Goal: Task Accomplishment & Management: Use online tool/utility

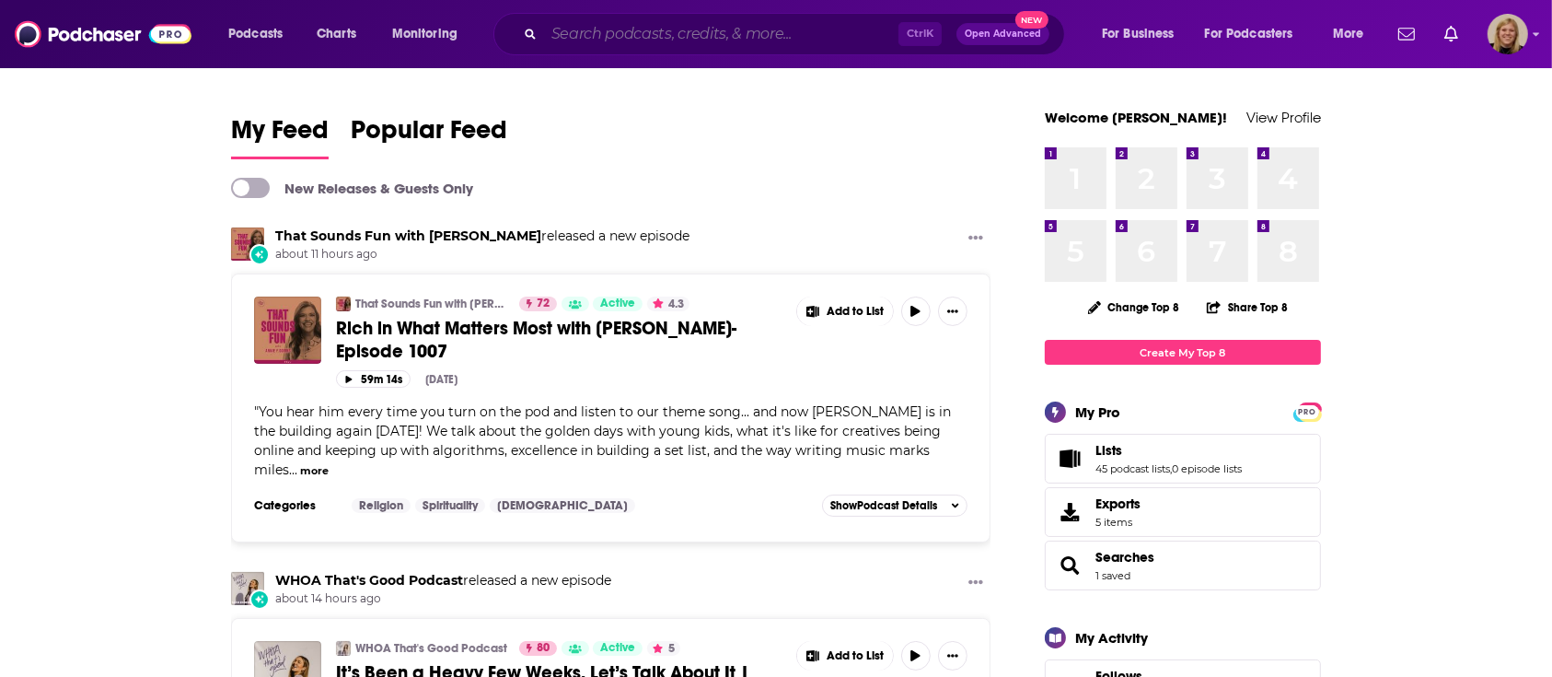
click at [656, 32] on input "Search podcasts, credits, & more..." at bounding box center [721, 33] width 354 height 29
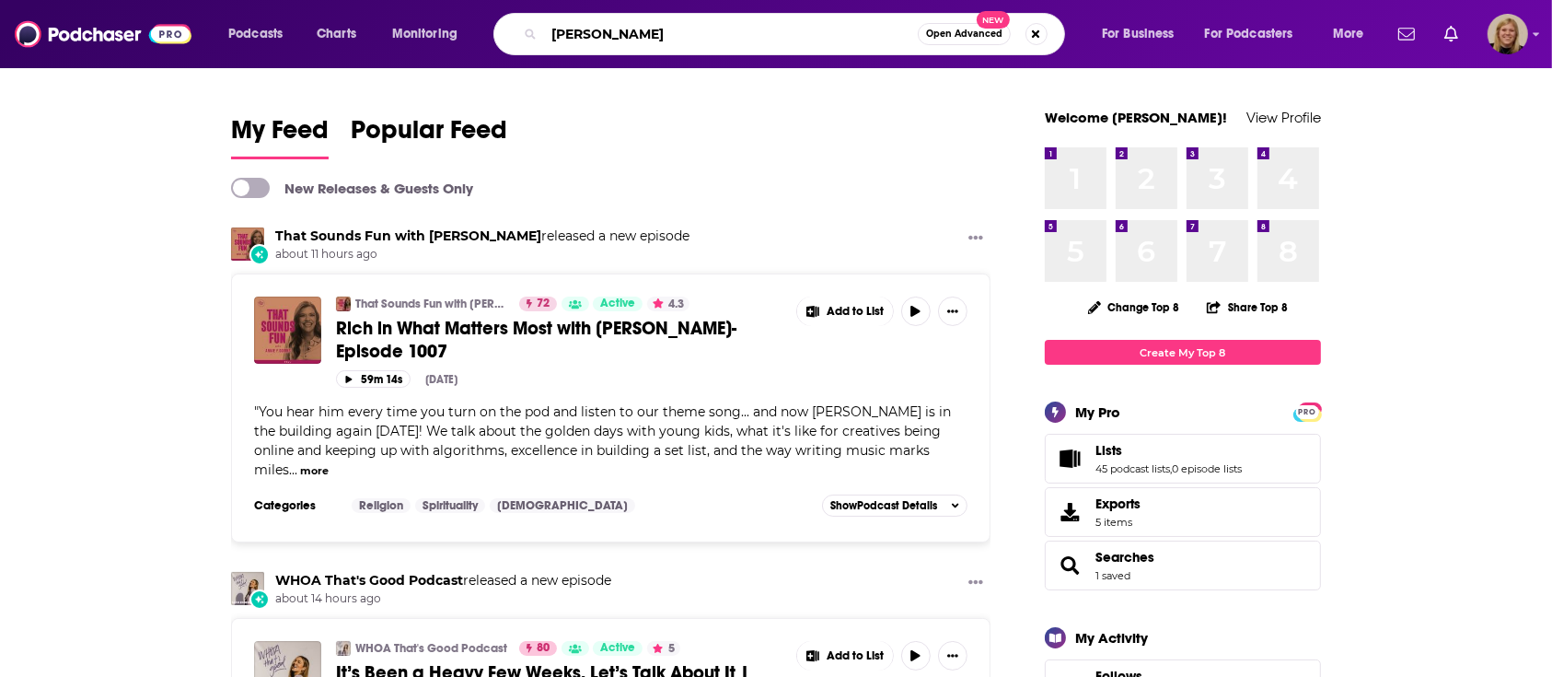
type input "[PERSON_NAME]"
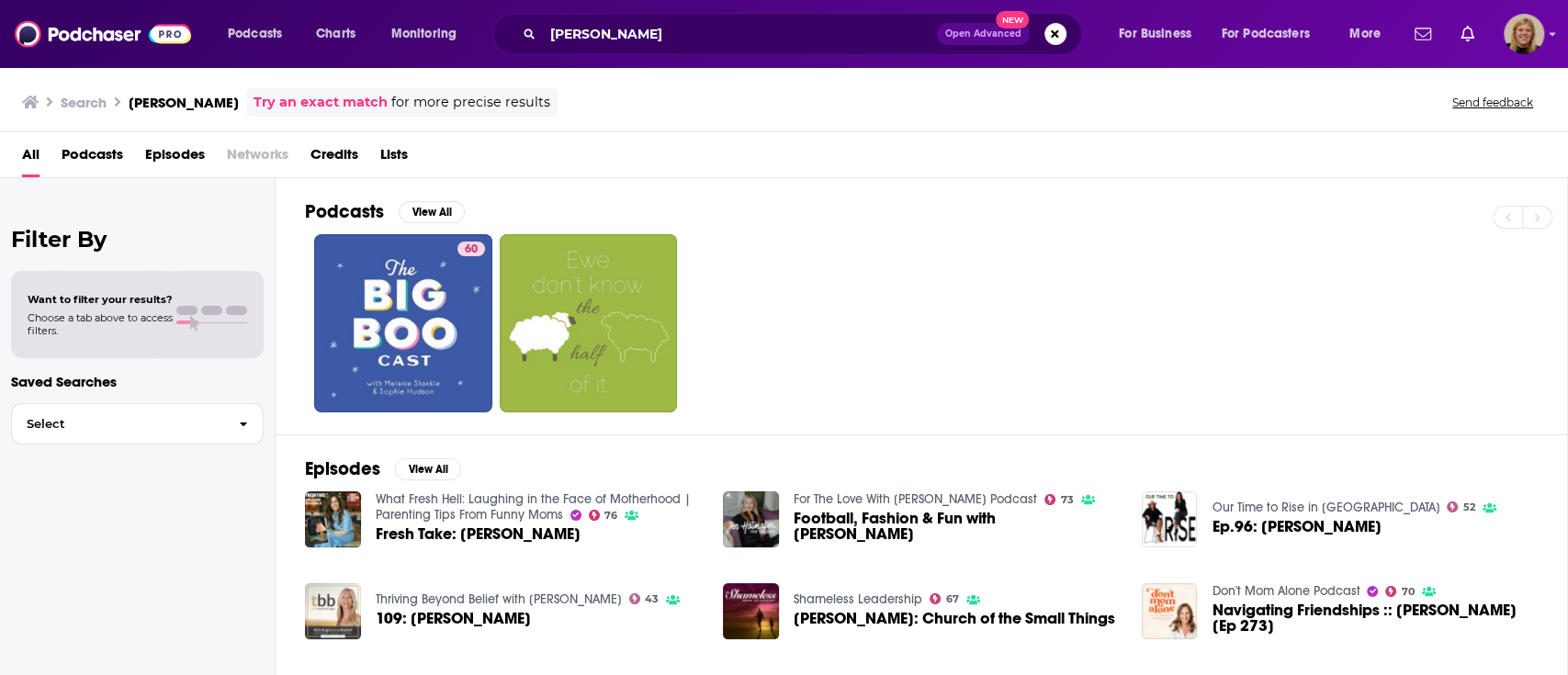
click at [180, 151] on span "Episodes" at bounding box center [175, 159] width 60 height 38
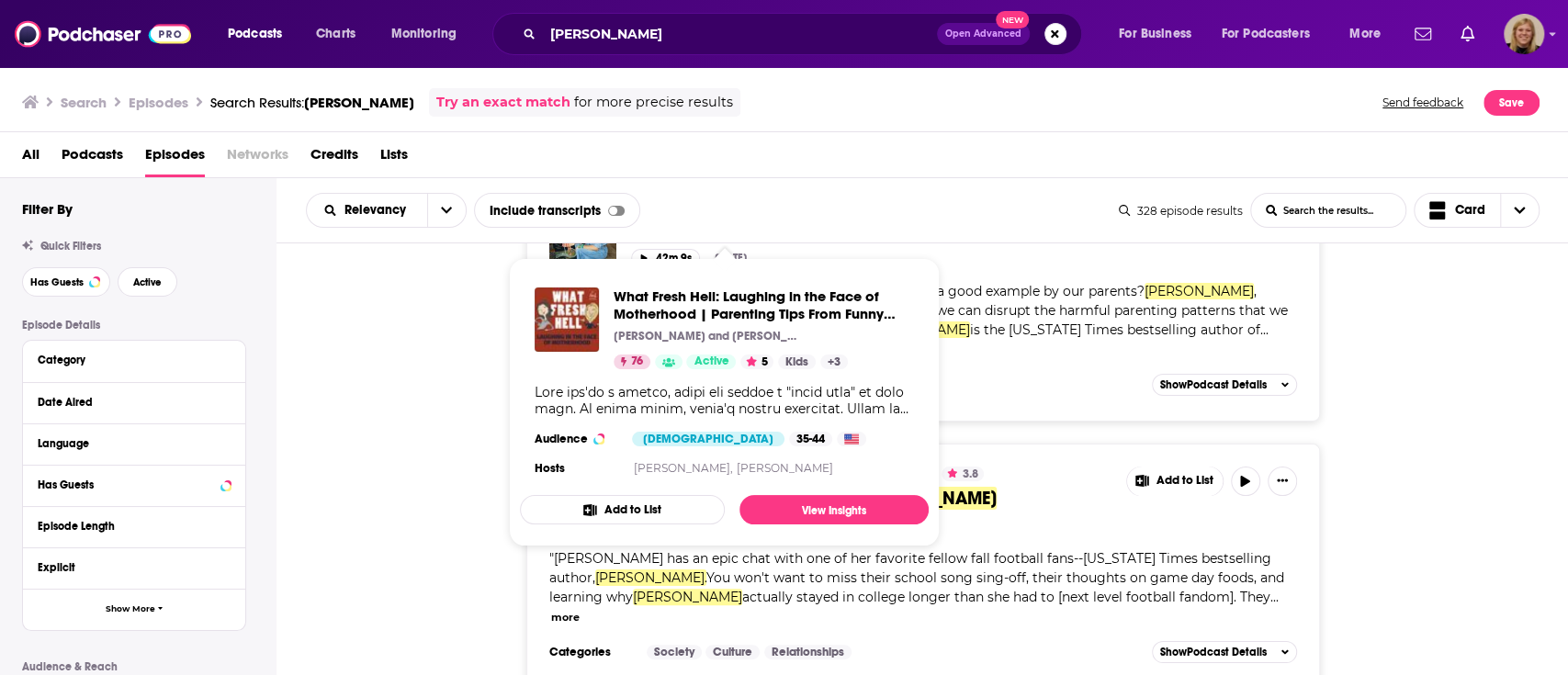
scroll to position [122, 0]
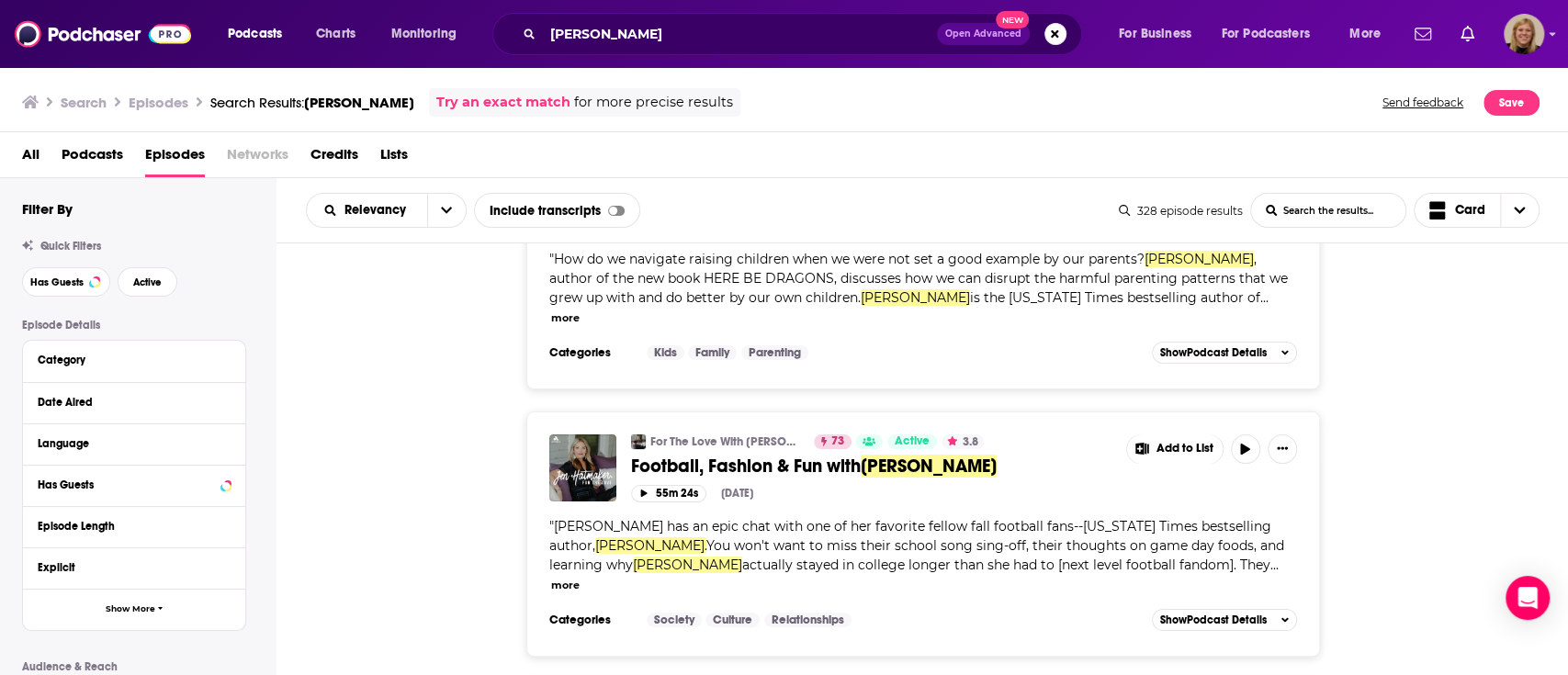
click at [1435, 445] on div "For The Love With [PERSON_NAME] Podcast 73 Active 3.8 Football, Fashion & Fun w…" at bounding box center [922, 533] width 1292 height 245
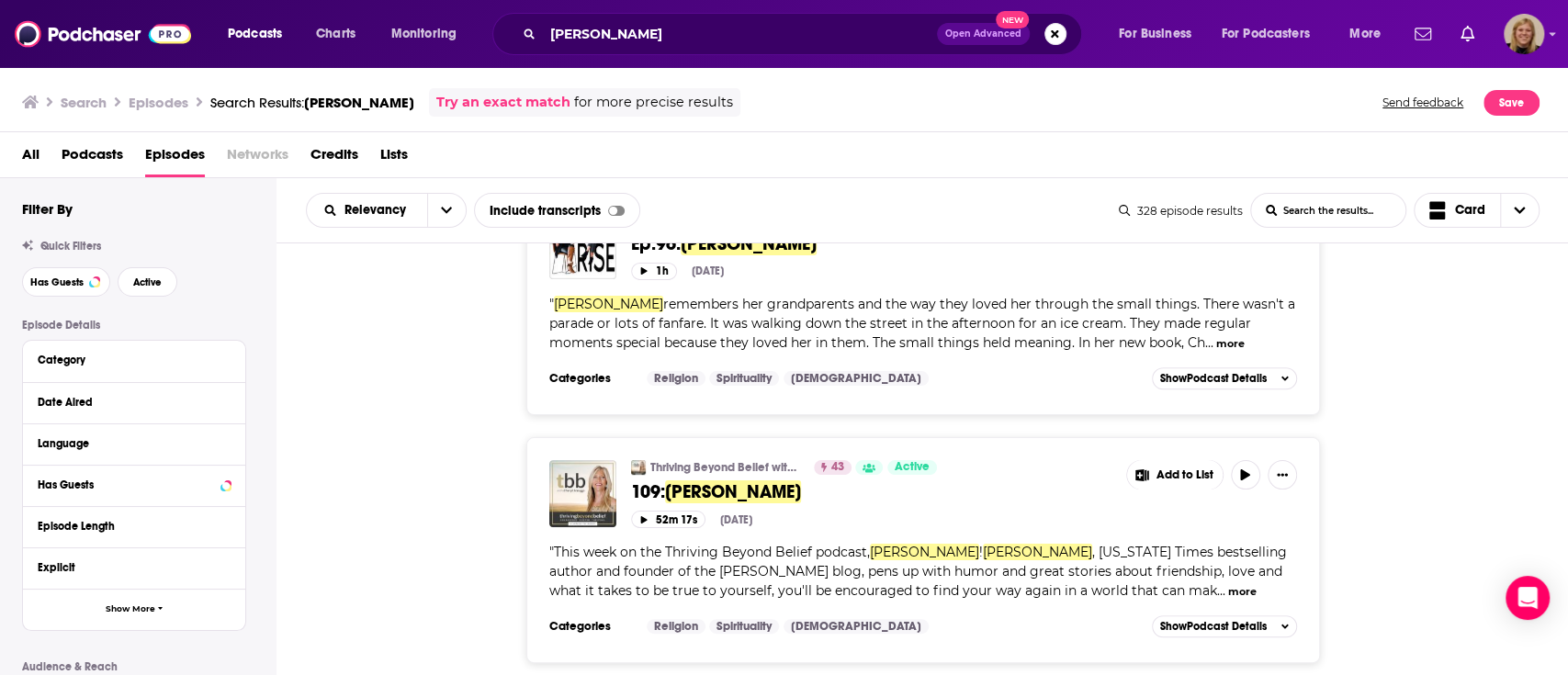
scroll to position [735, 0]
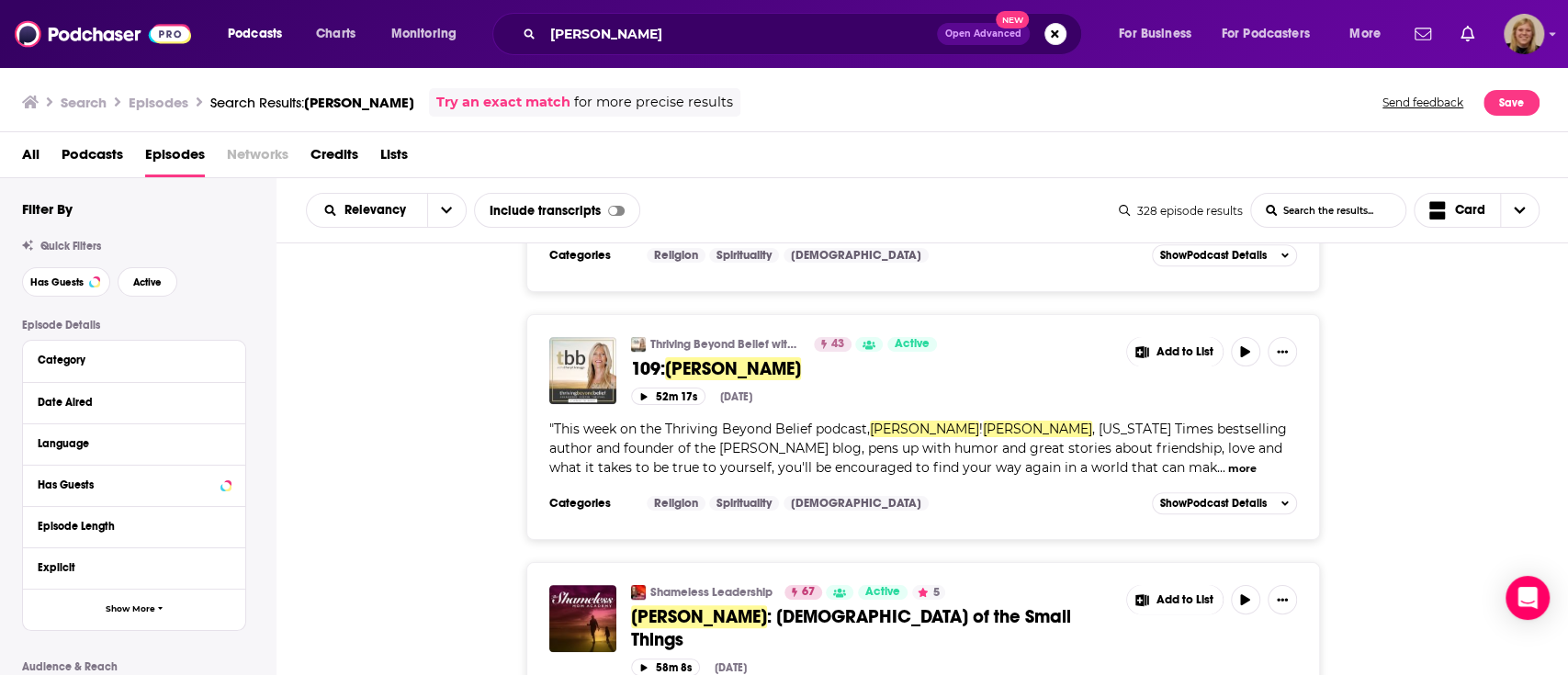
click at [1455, 377] on div "Thriving Beyond Belief with [PERSON_NAME] 43 Active 109: [PERSON_NAME] Add to L…" at bounding box center [922, 427] width 1292 height 225
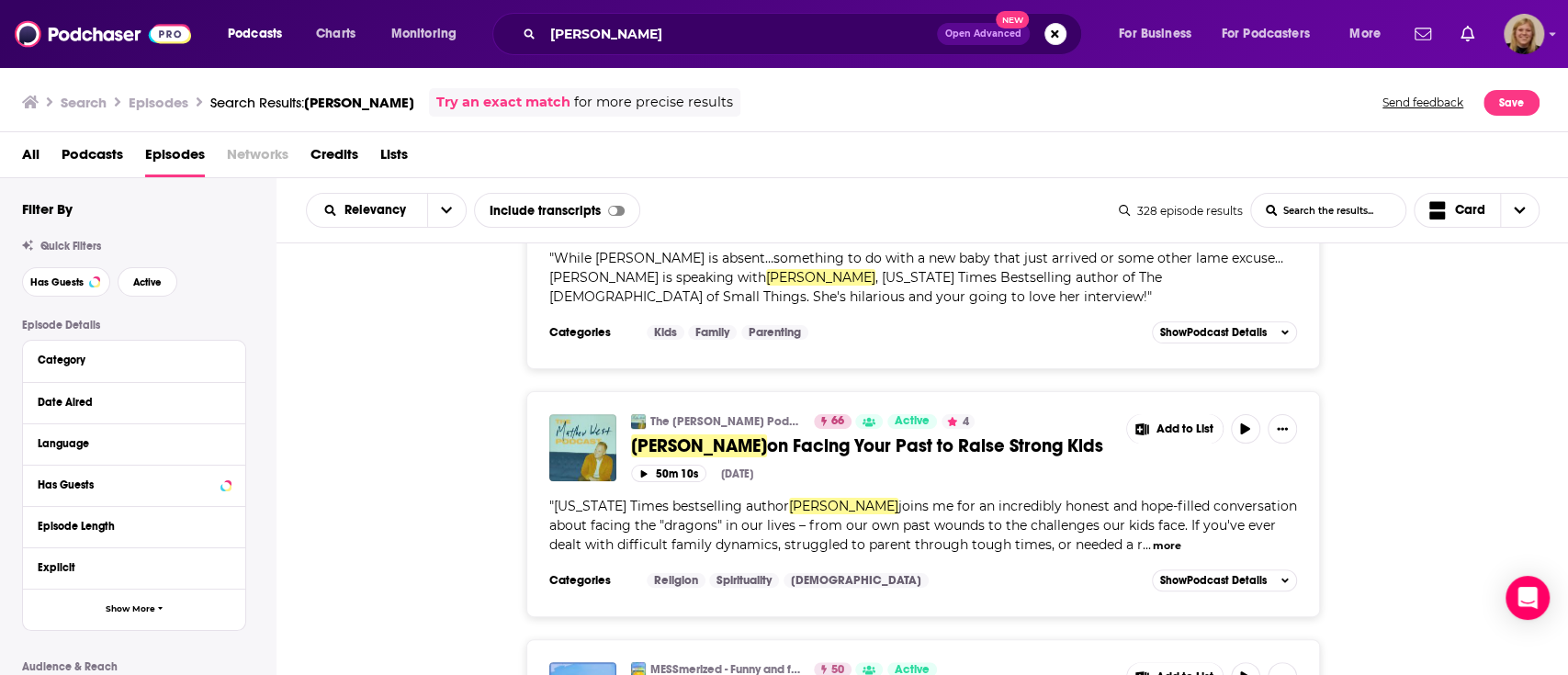
scroll to position [5141, 0]
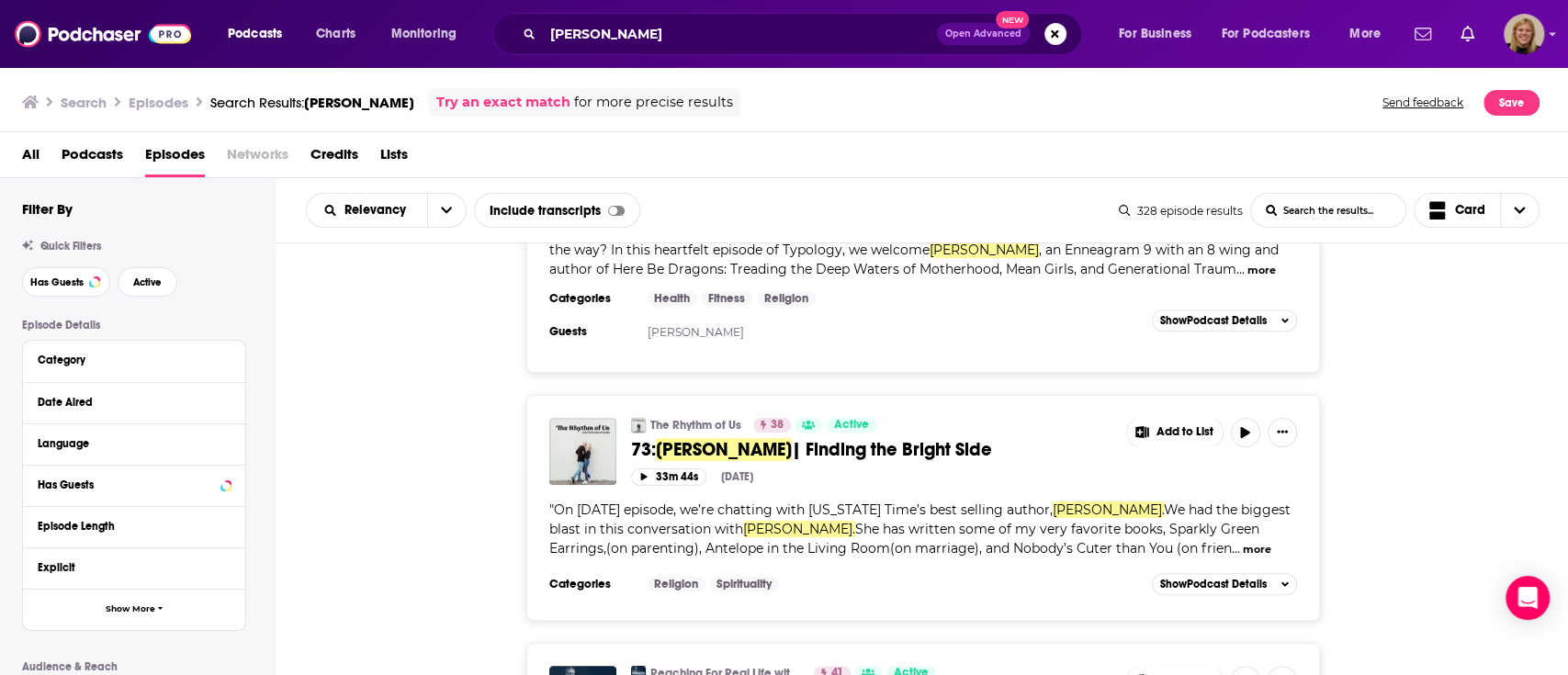
scroll to position [5952, 0]
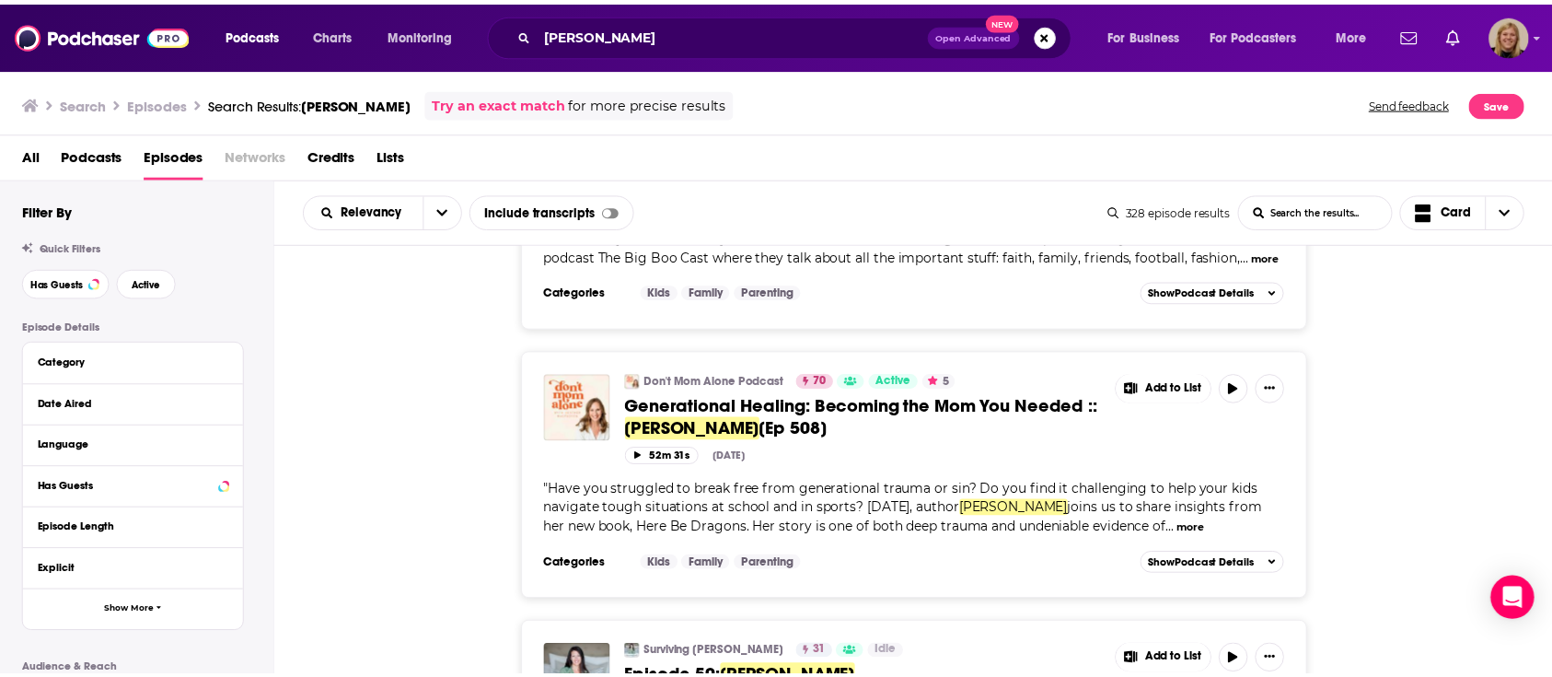
scroll to position [4374, 0]
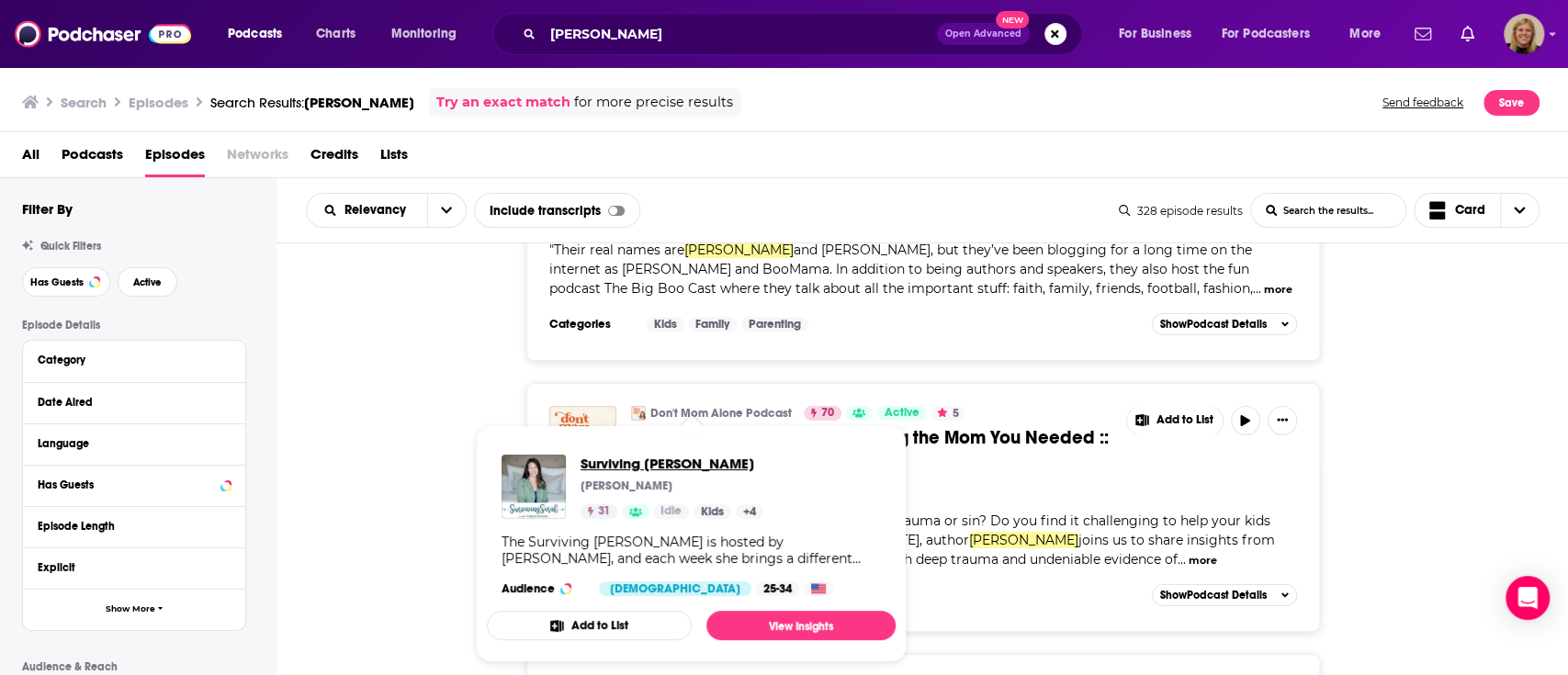
click at [624, 463] on span "Surviving [PERSON_NAME]" at bounding box center [671, 463] width 183 height 17
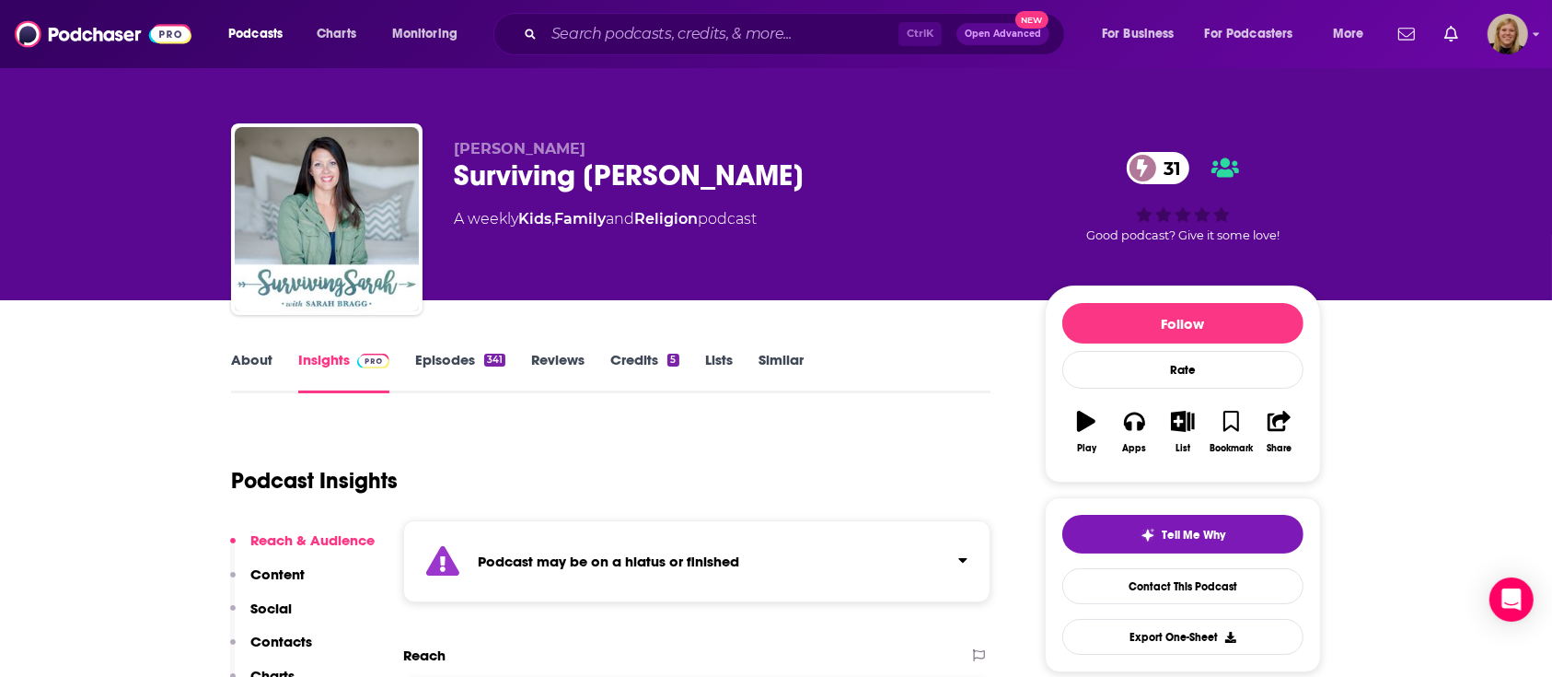
click at [537, 553] on strong "Podcast may be on a hiatus or finished" at bounding box center [608, 560] width 261 height 17
click at [250, 360] on link "About" at bounding box center [251, 372] width 41 height 42
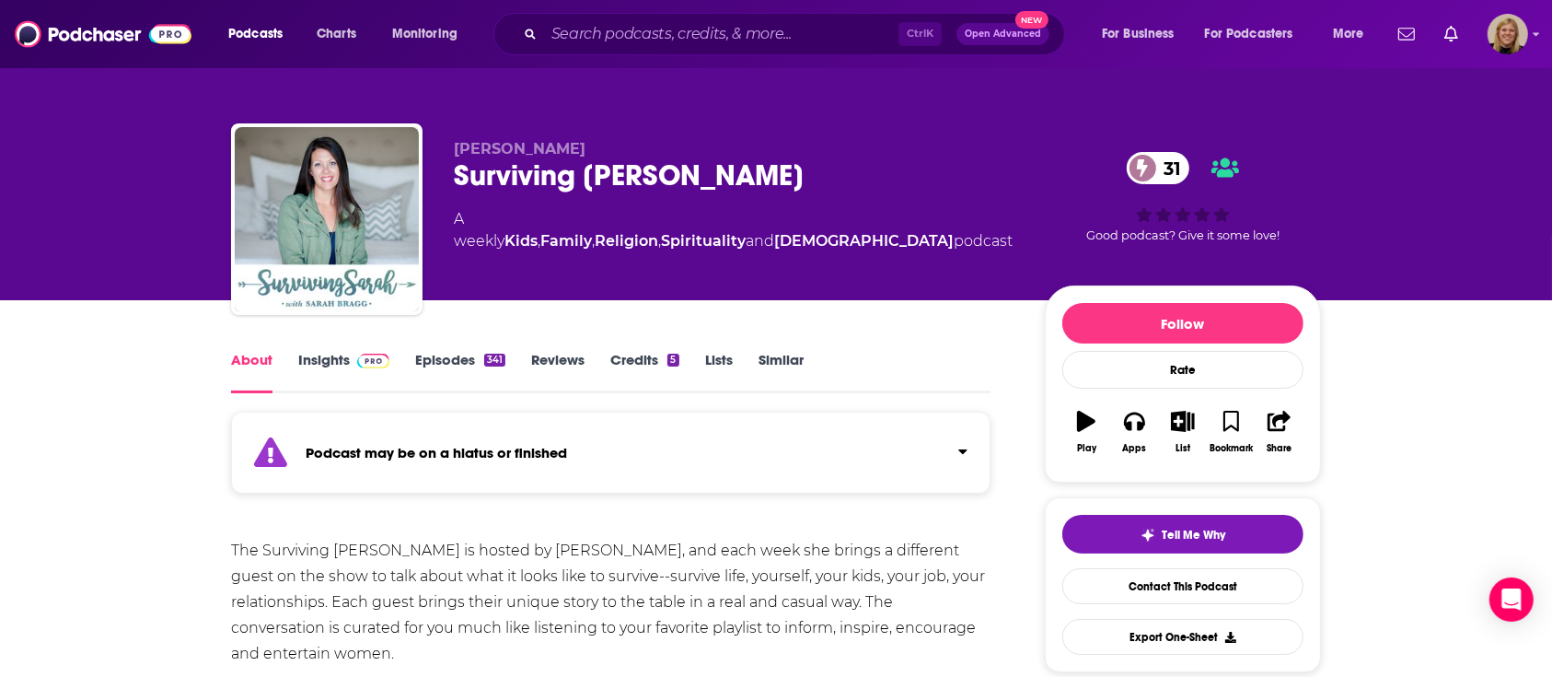
scroll to position [122, 0]
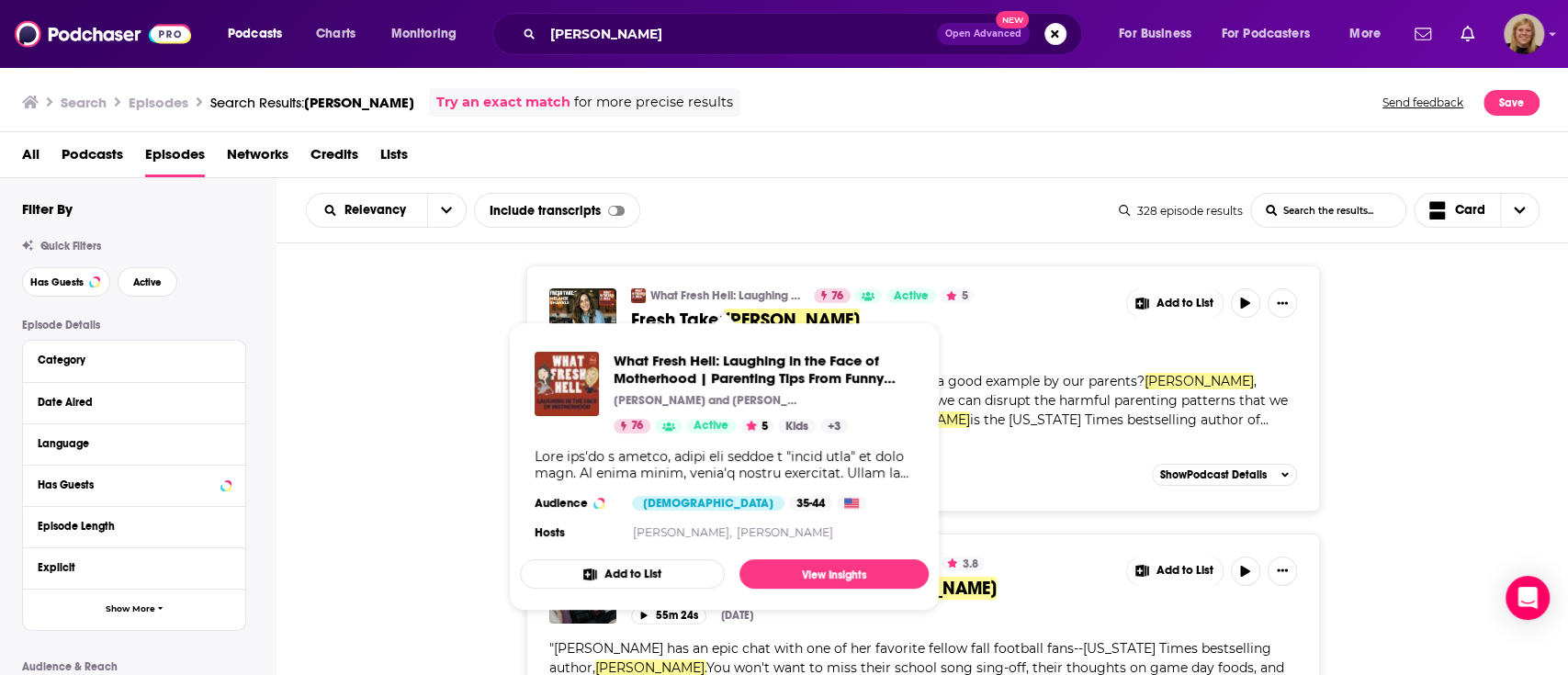
click at [764, 296] on link "What Fresh Hell: Laughing in the Face of Motherhood | Parenting Tips From Funny…" at bounding box center [726, 295] width 152 height 15
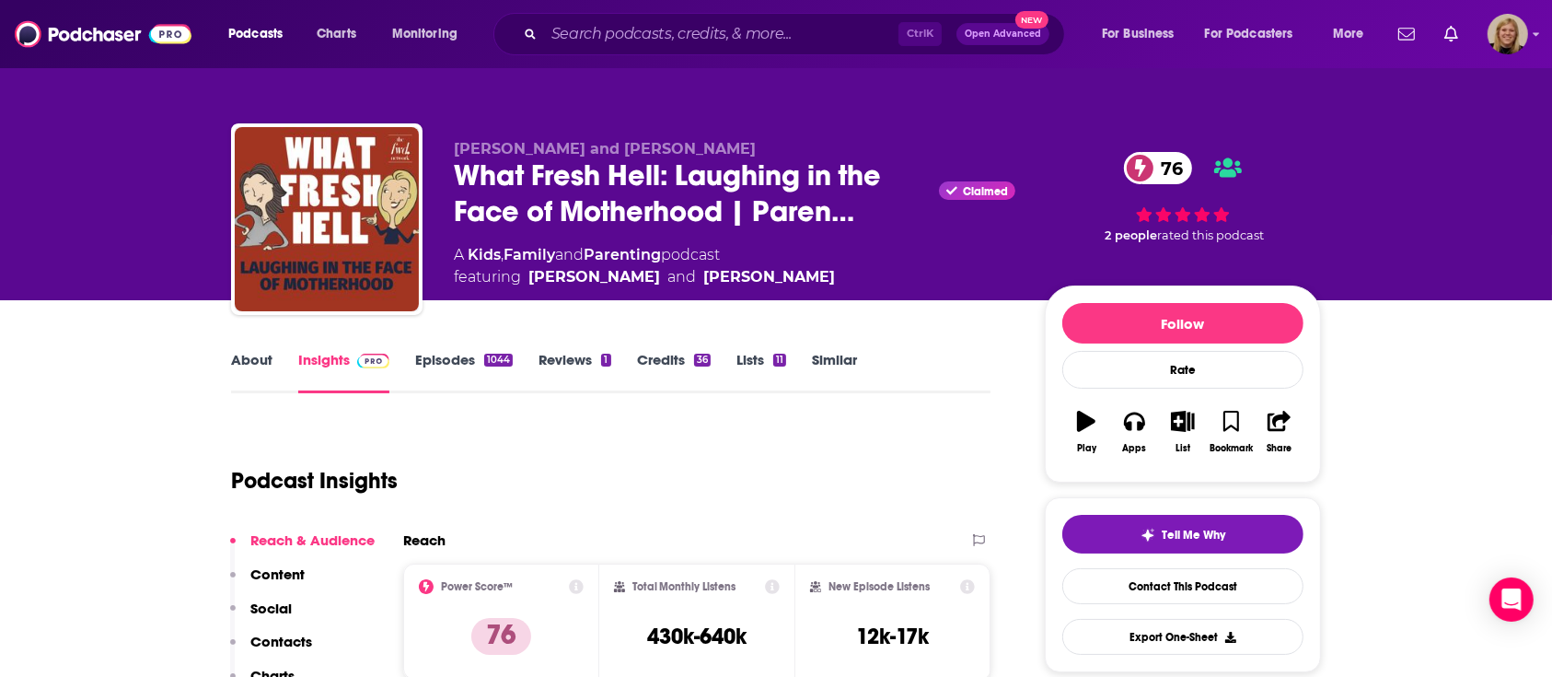
click at [250, 357] on link "About" at bounding box center [251, 372] width 41 height 42
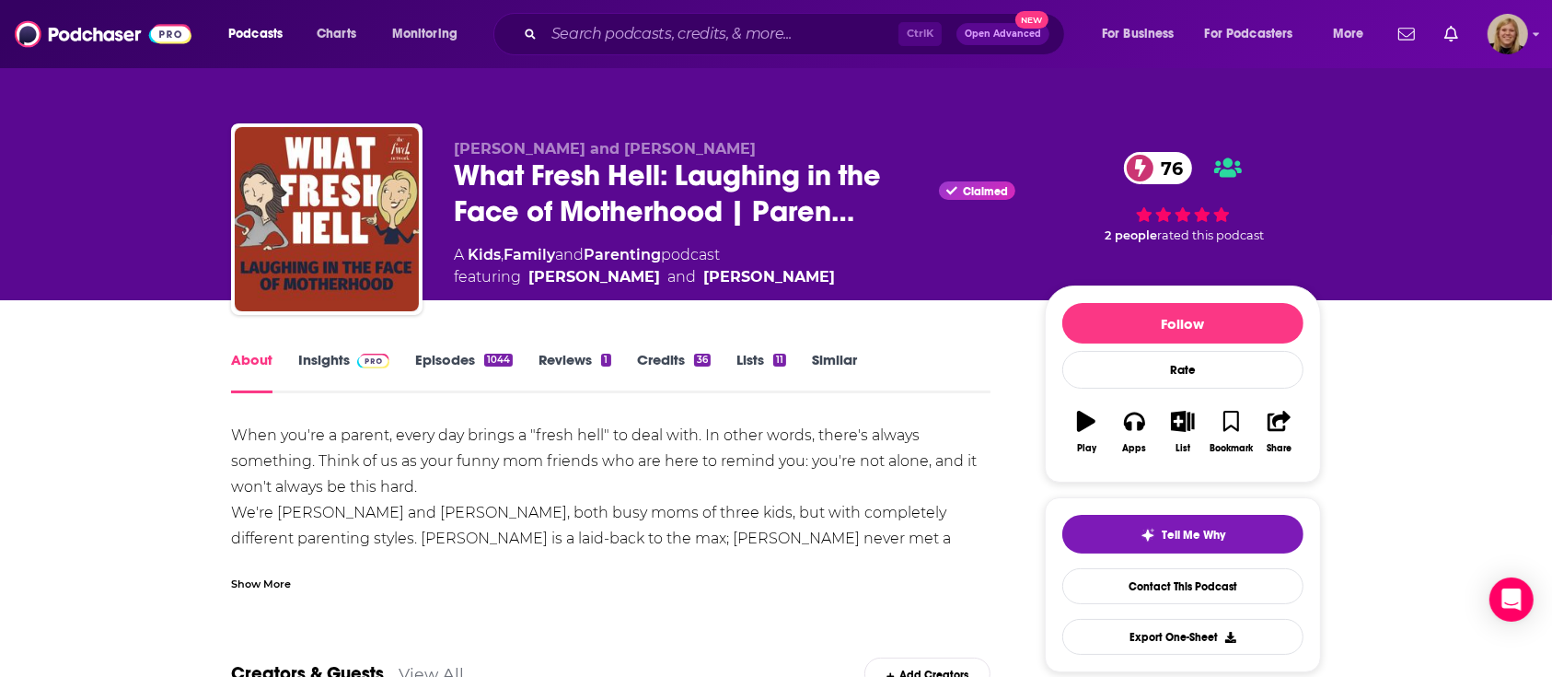
click at [259, 579] on div "Show More" at bounding box center [261, 582] width 60 height 17
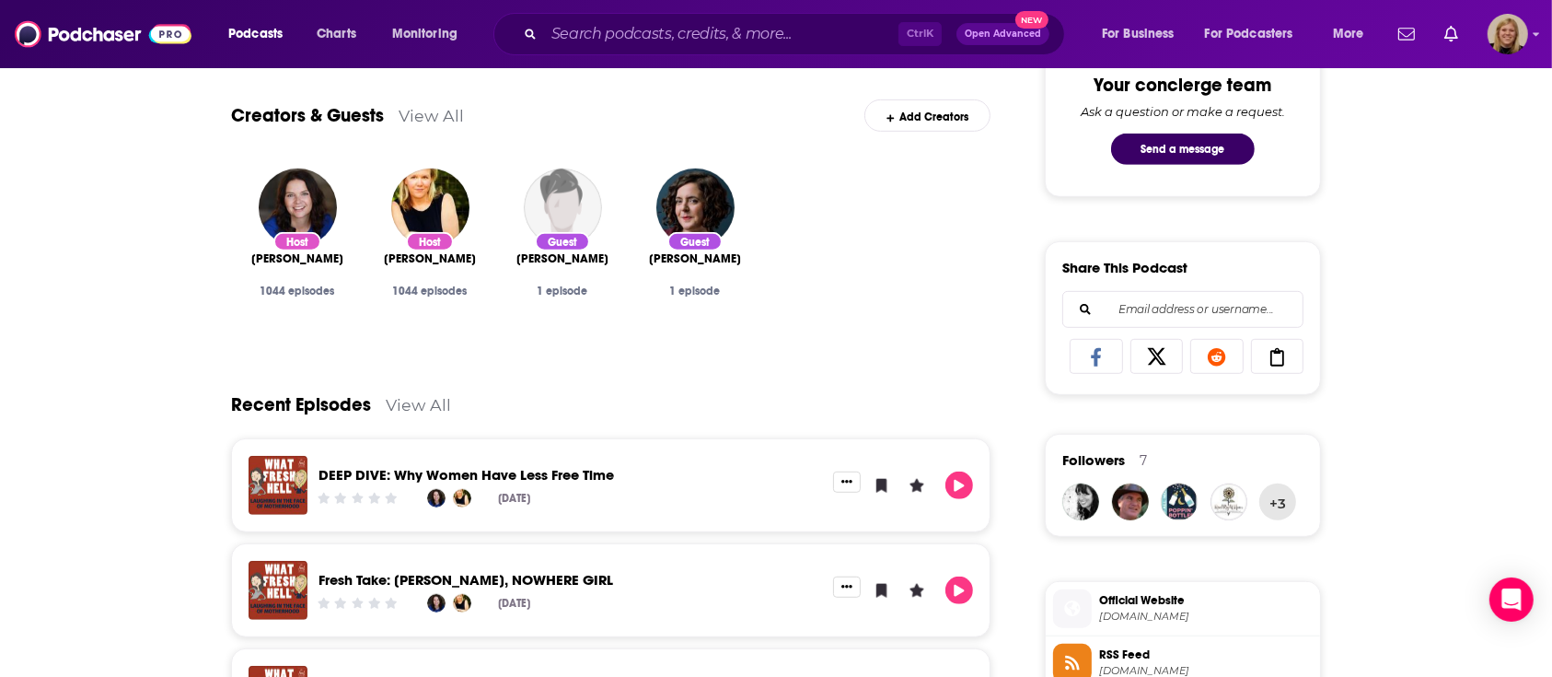
scroll to position [1105, 0]
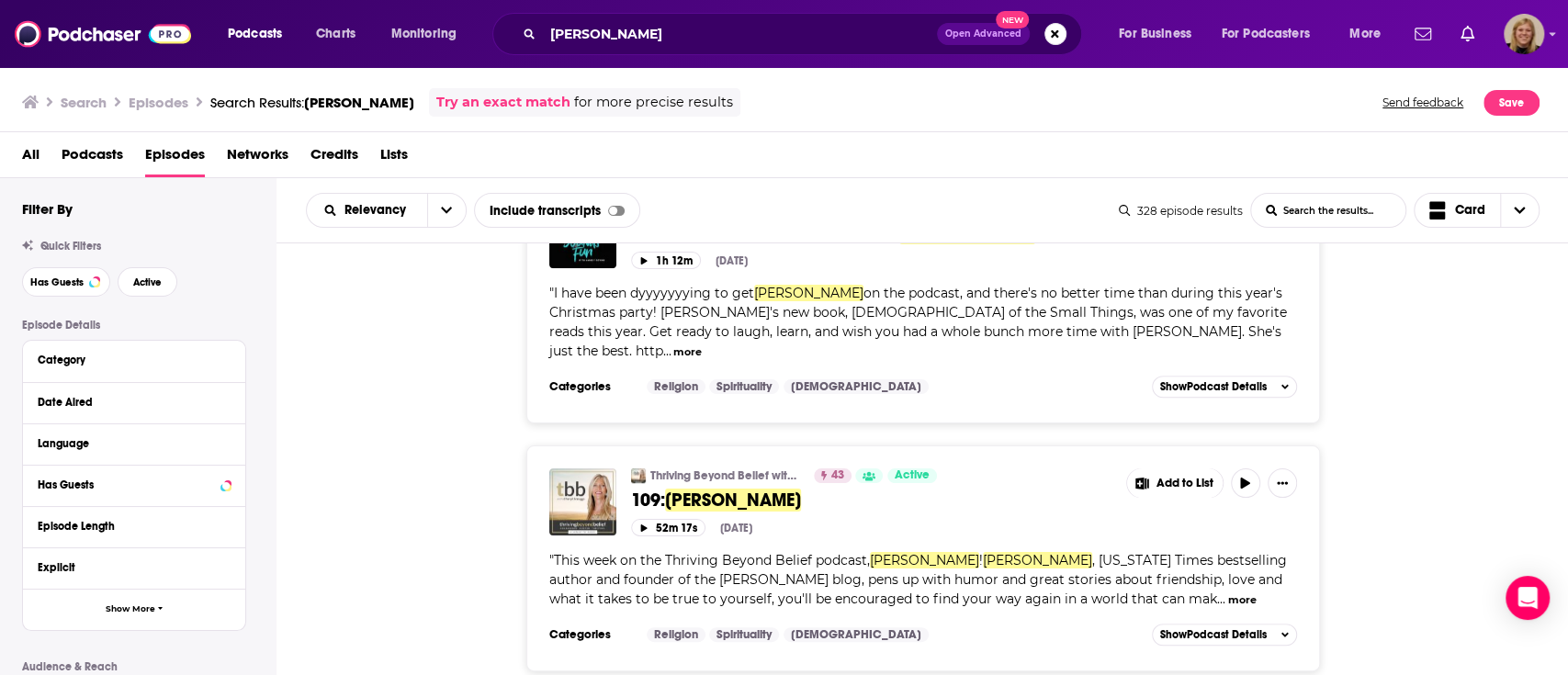
scroll to position [978, 0]
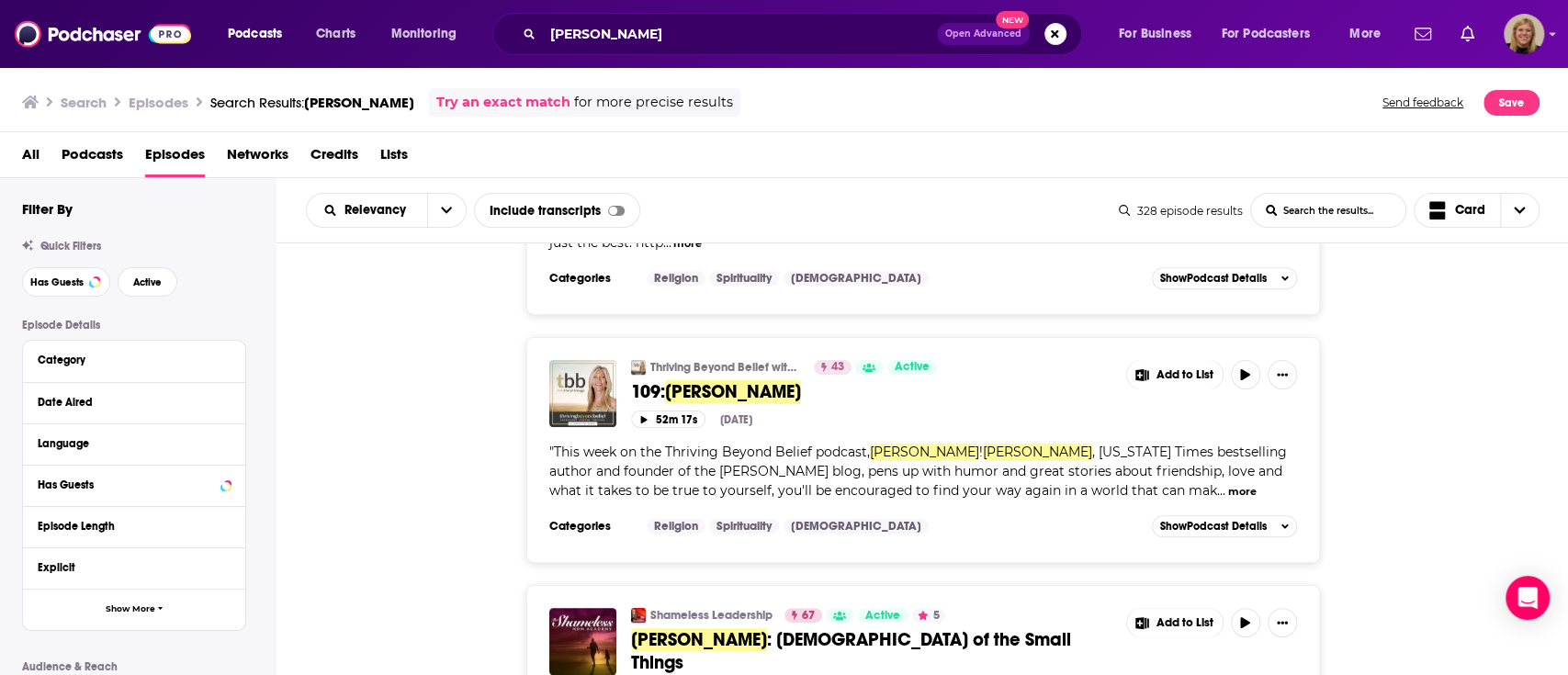
click at [1227, 484] on button "more" at bounding box center [1241, 492] width 29 height 16
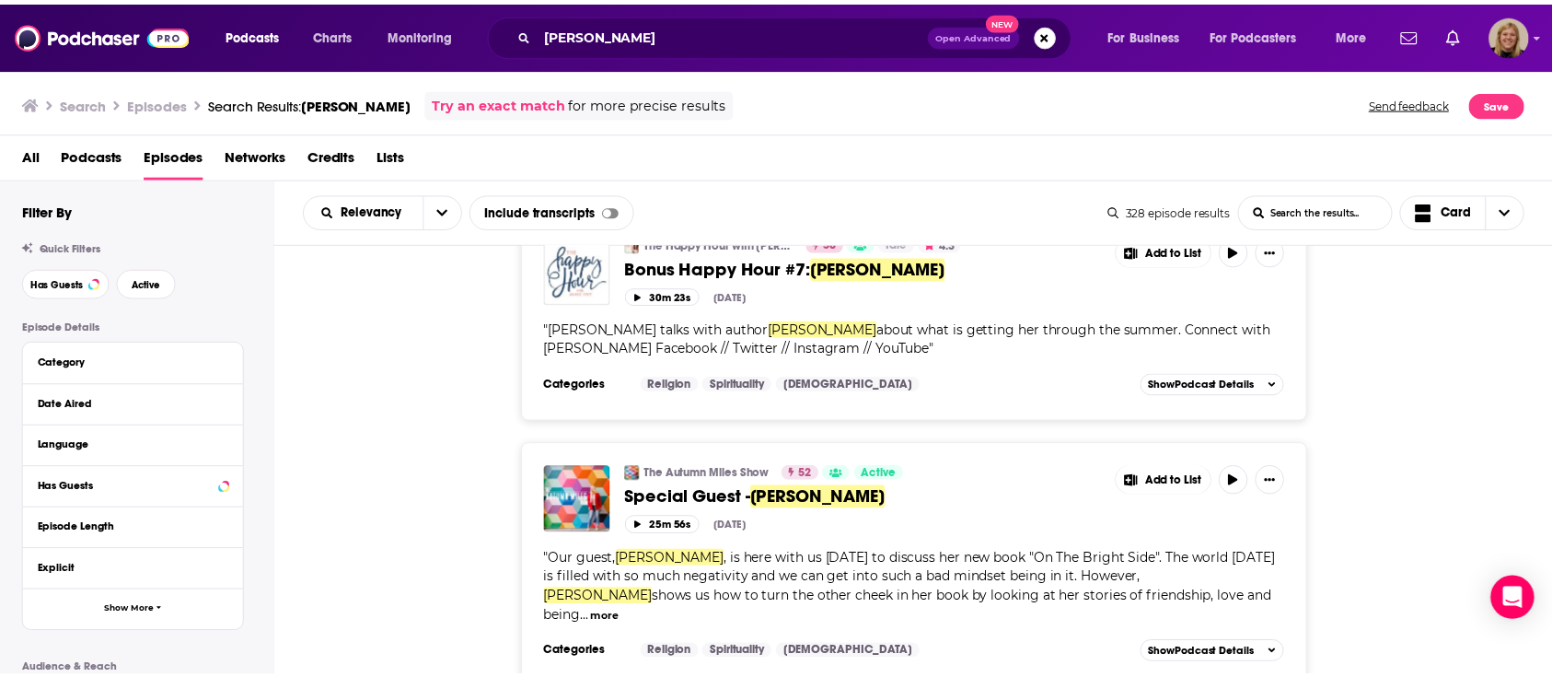
scroll to position [2700, 0]
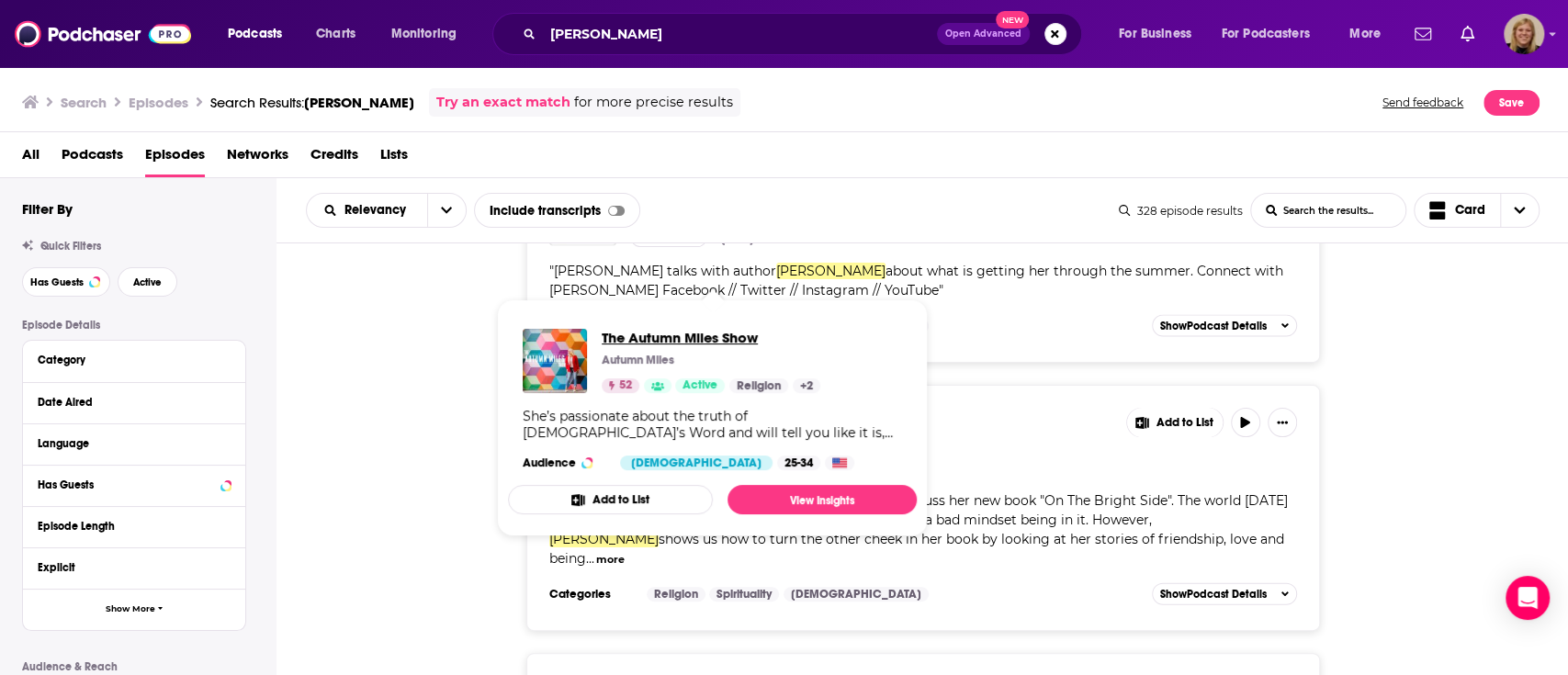
click at [691, 340] on span "The Autumn Miles Show" at bounding box center [710, 337] width 218 height 17
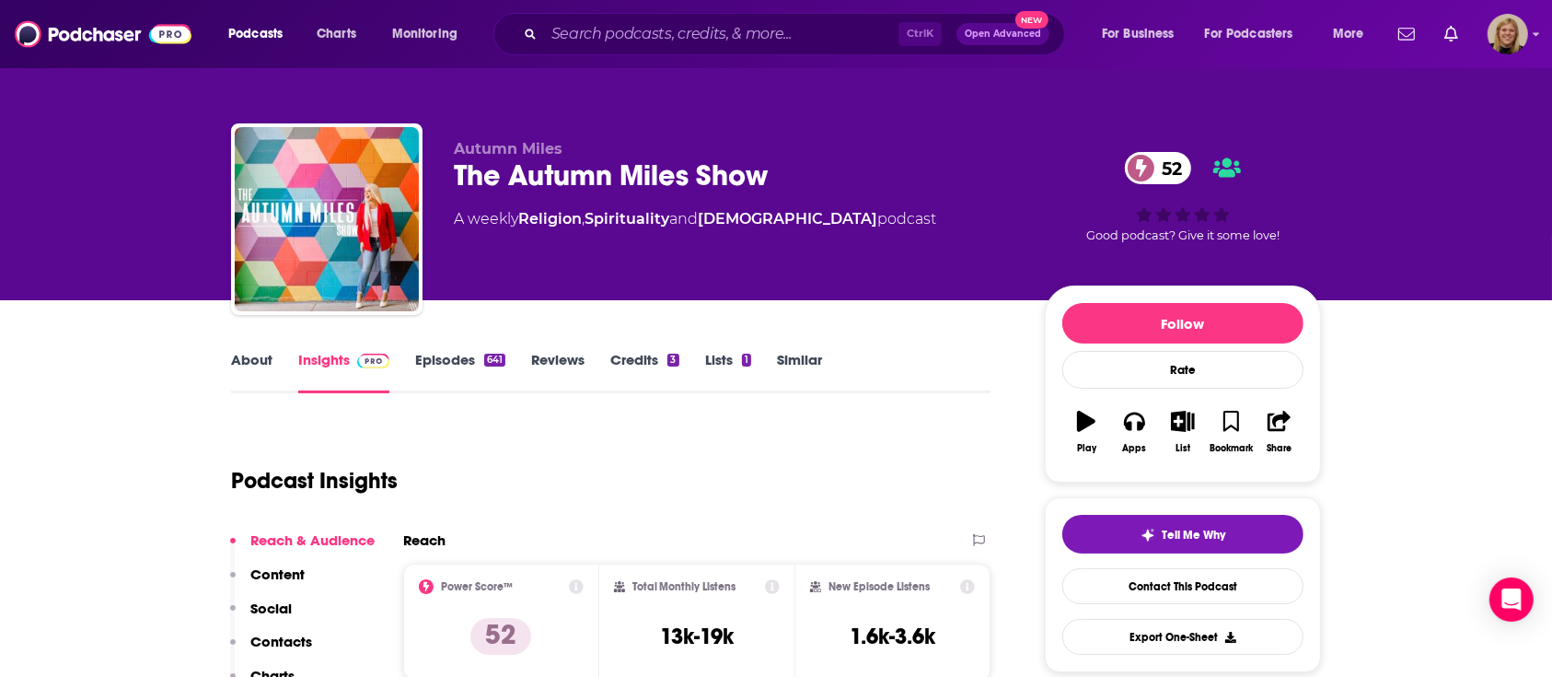
click at [265, 357] on link "About" at bounding box center [251, 372] width 41 height 42
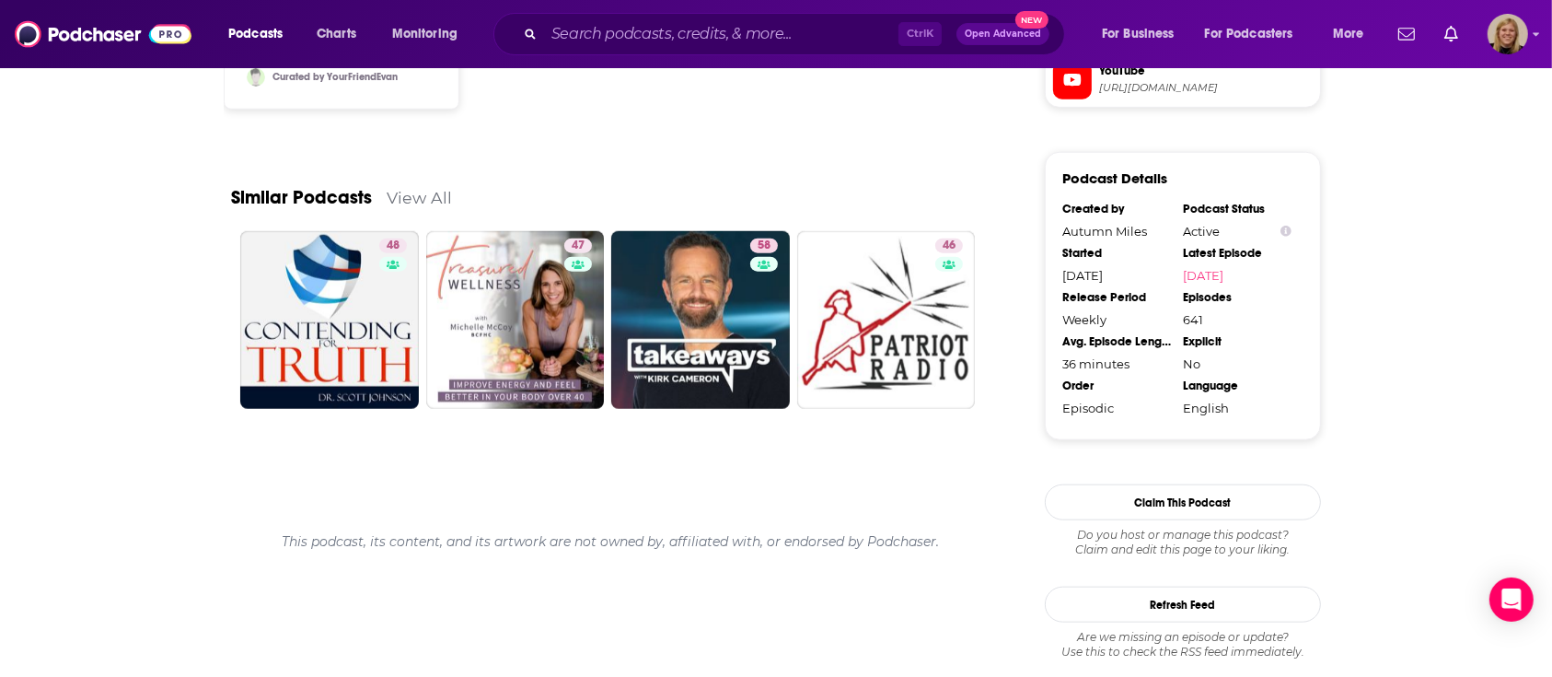
scroll to position [1712, 0]
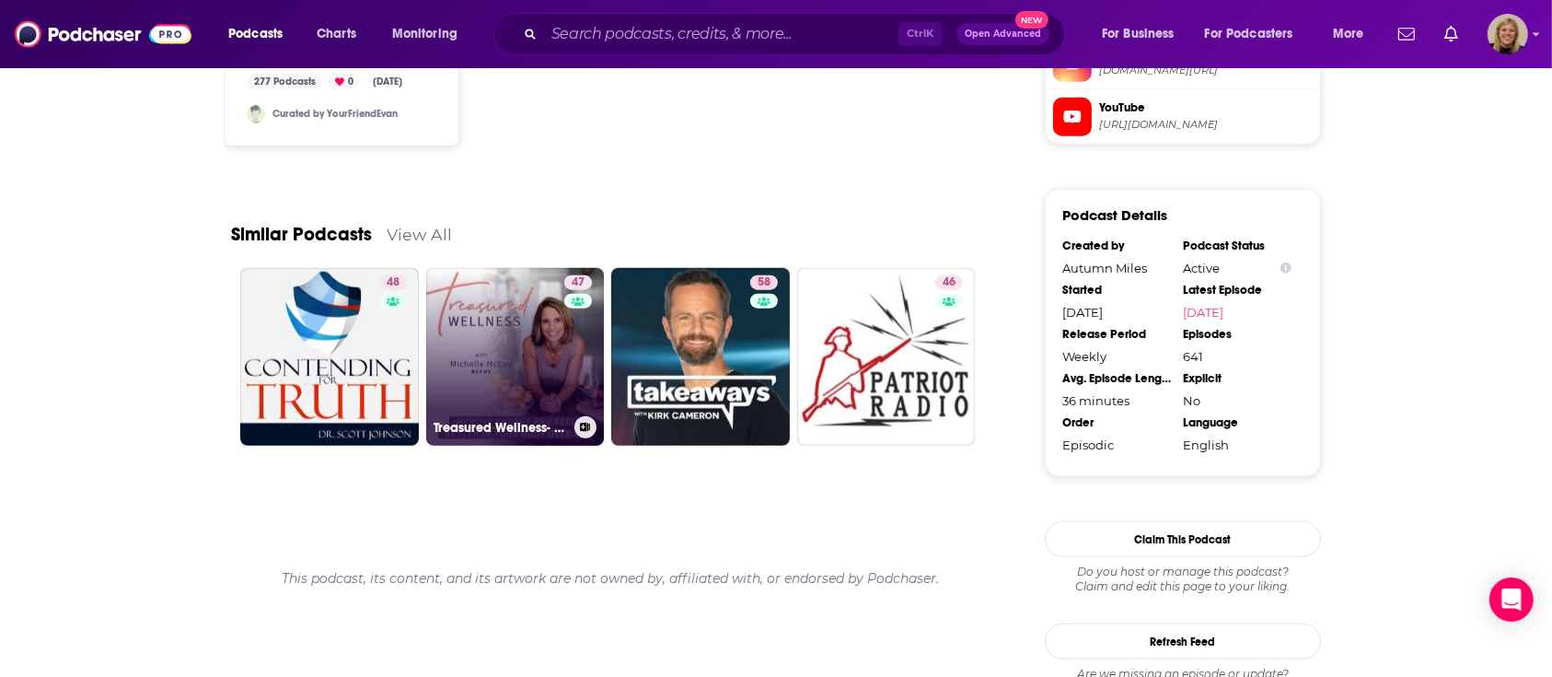
click at [545, 331] on link "47 Treasured Wellness- Biblical Mindset, Holistic Health, Christian Midlife, Im…" at bounding box center [515, 357] width 179 height 179
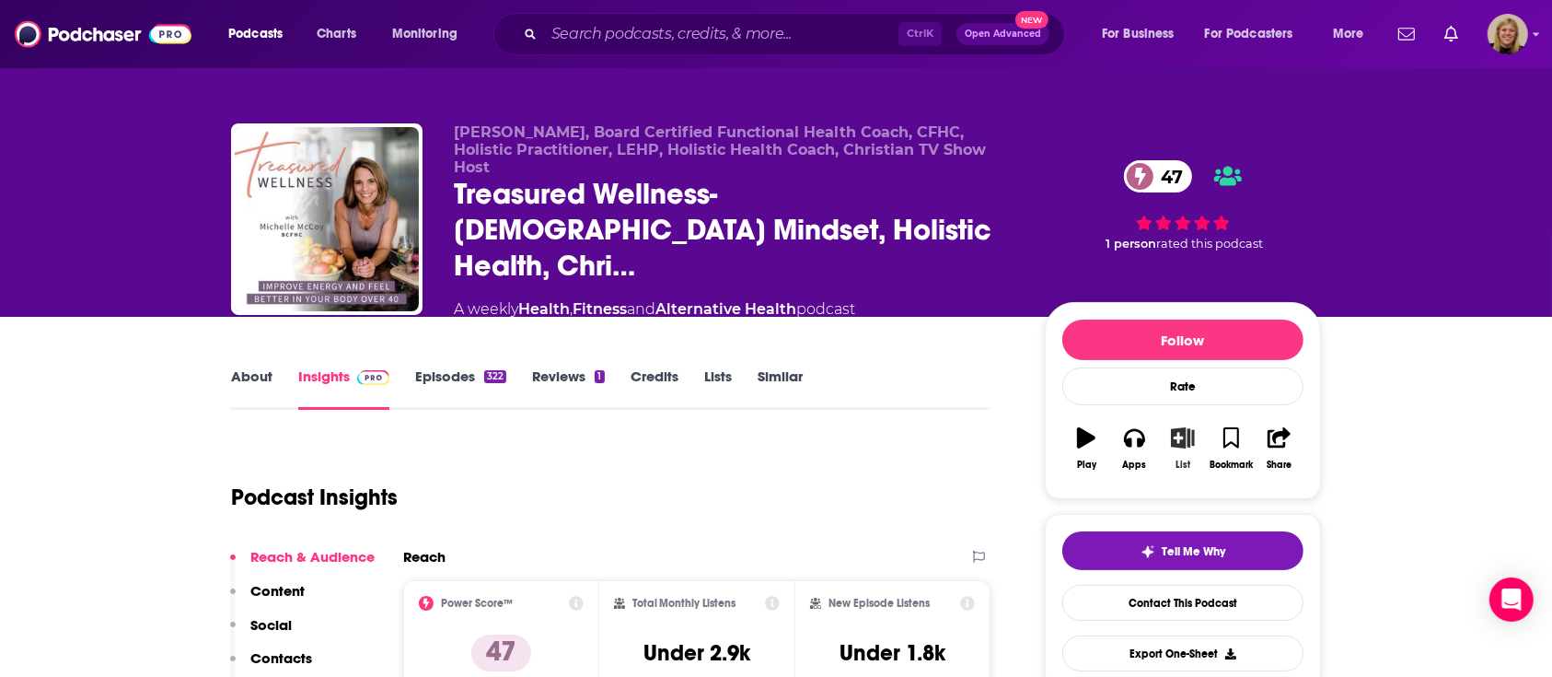
click at [1186, 427] on icon "button" at bounding box center [1182, 437] width 23 height 20
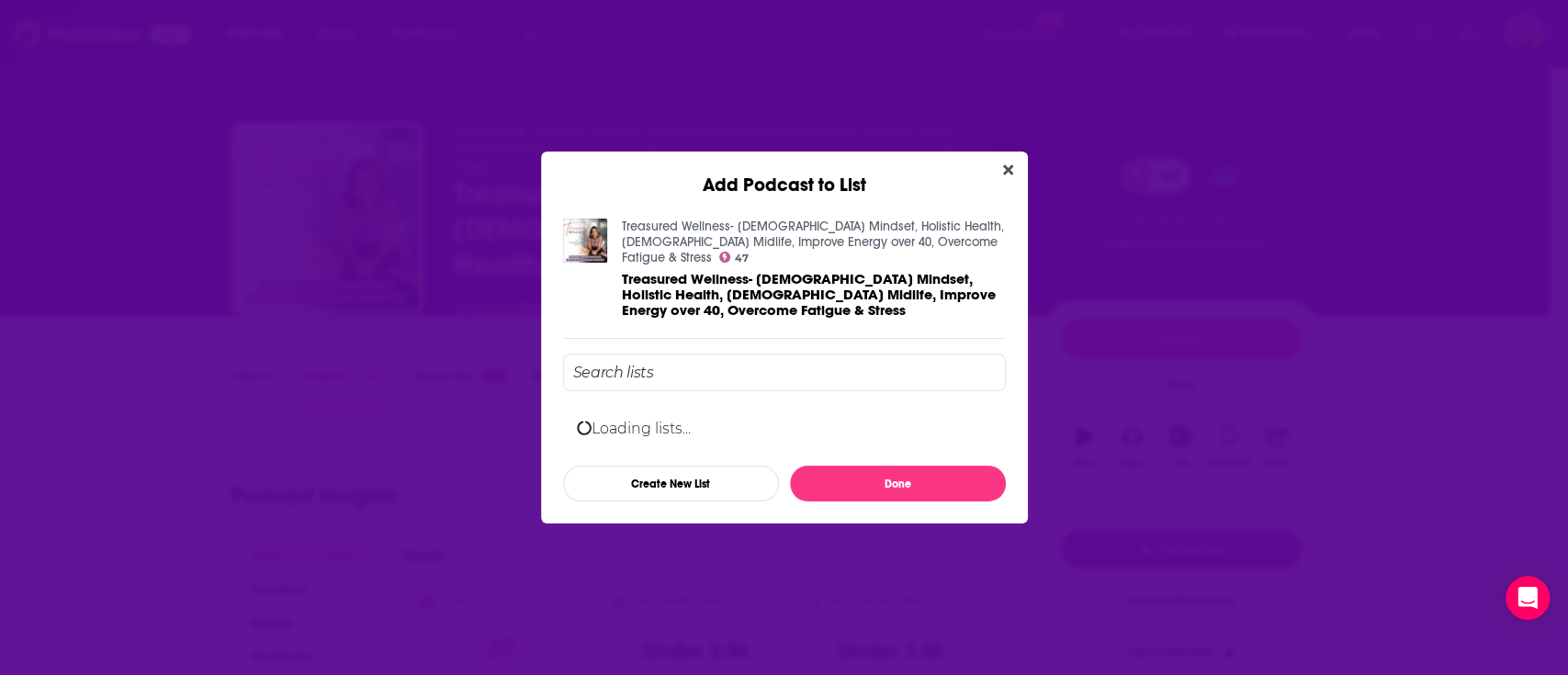
click at [763, 353] on input "Add Podcast To List" at bounding box center [784, 372] width 443 height 38
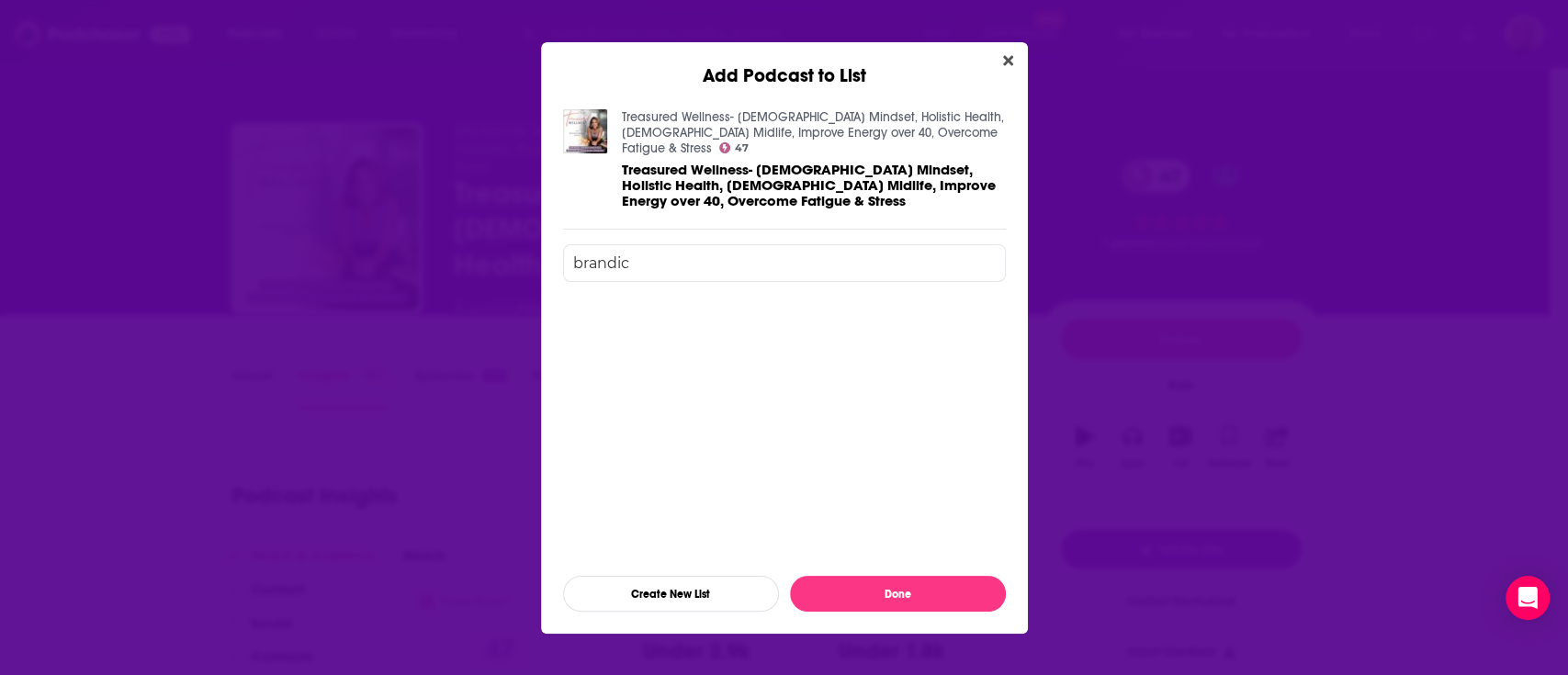
type input "[PERSON_NAME]"
drag, startPoint x: 753, startPoint y: 264, endPoint x: 569, endPoint y: 258, distance: 184.1
click at [569, 258] on input "[PERSON_NAME]" at bounding box center [784, 263] width 443 height 38
type input "f"
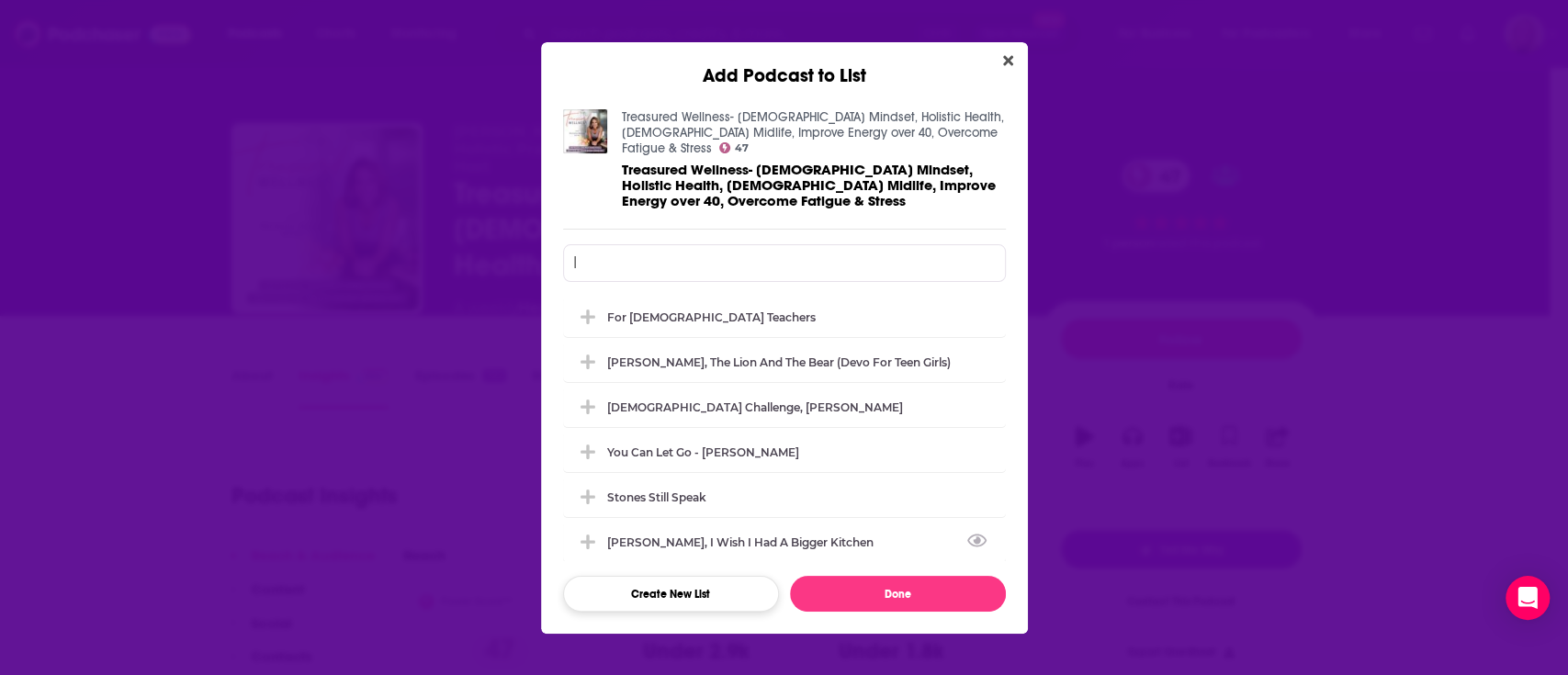
type input "l"
click at [695, 583] on button "Create New List" at bounding box center [670, 593] width 215 height 36
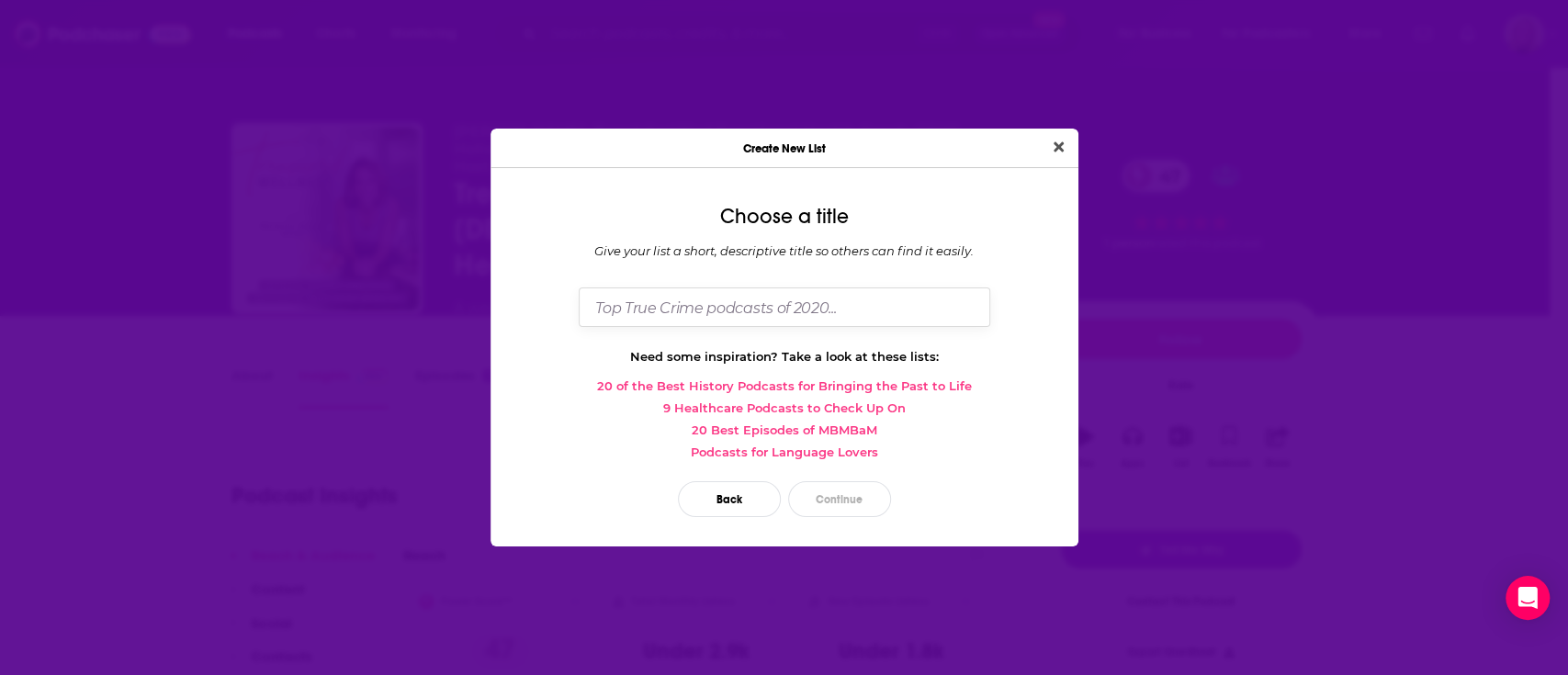
click at [705, 302] on input "Dialog" at bounding box center [784, 307] width 411 height 40
type input "[PERSON_NAME], Fully Nourished"
click at [826, 484] on button "Continue" at bounding box center [839, 499] width 103 height 36
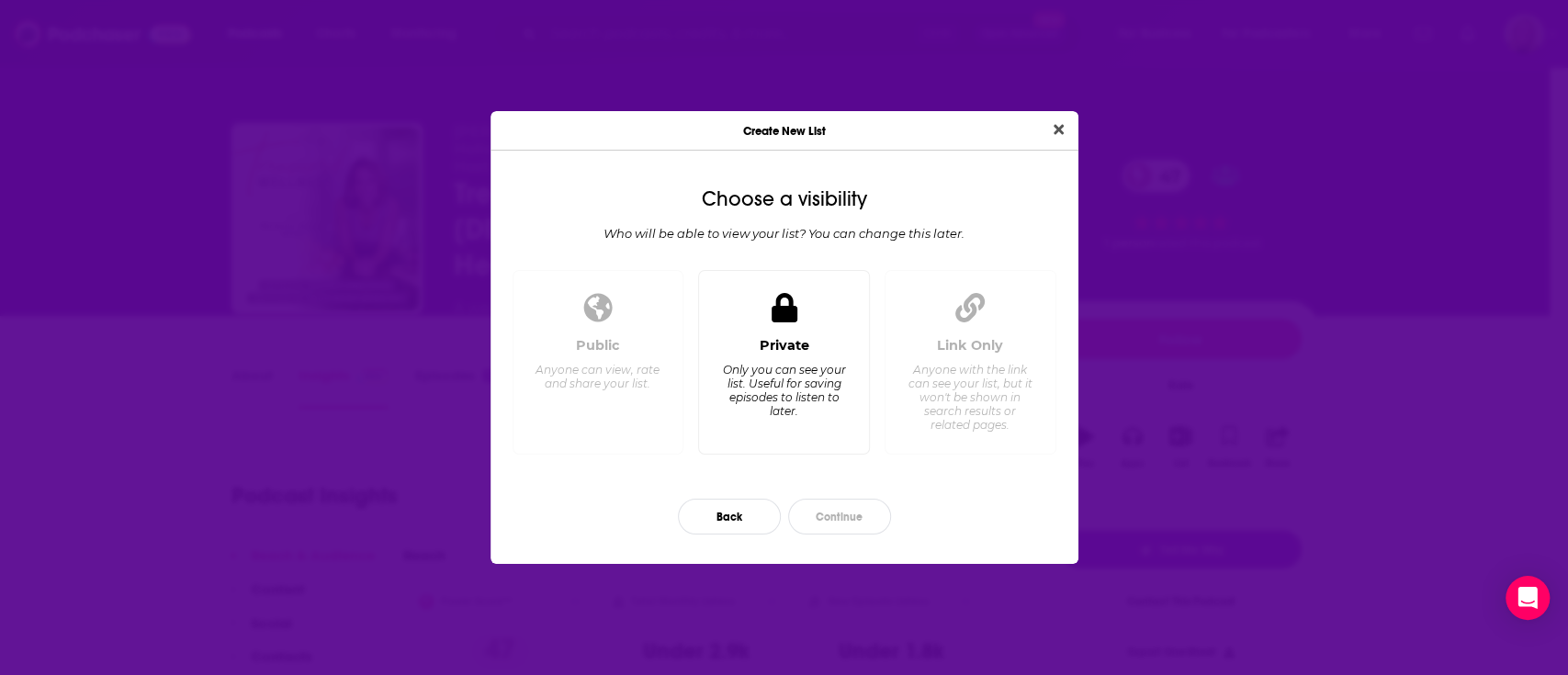
click at [808, 352] on div "Private Only you can see your list. Useful for saving episodes to listen to lat…" at bounding box center [783, 388] width 141 height 102
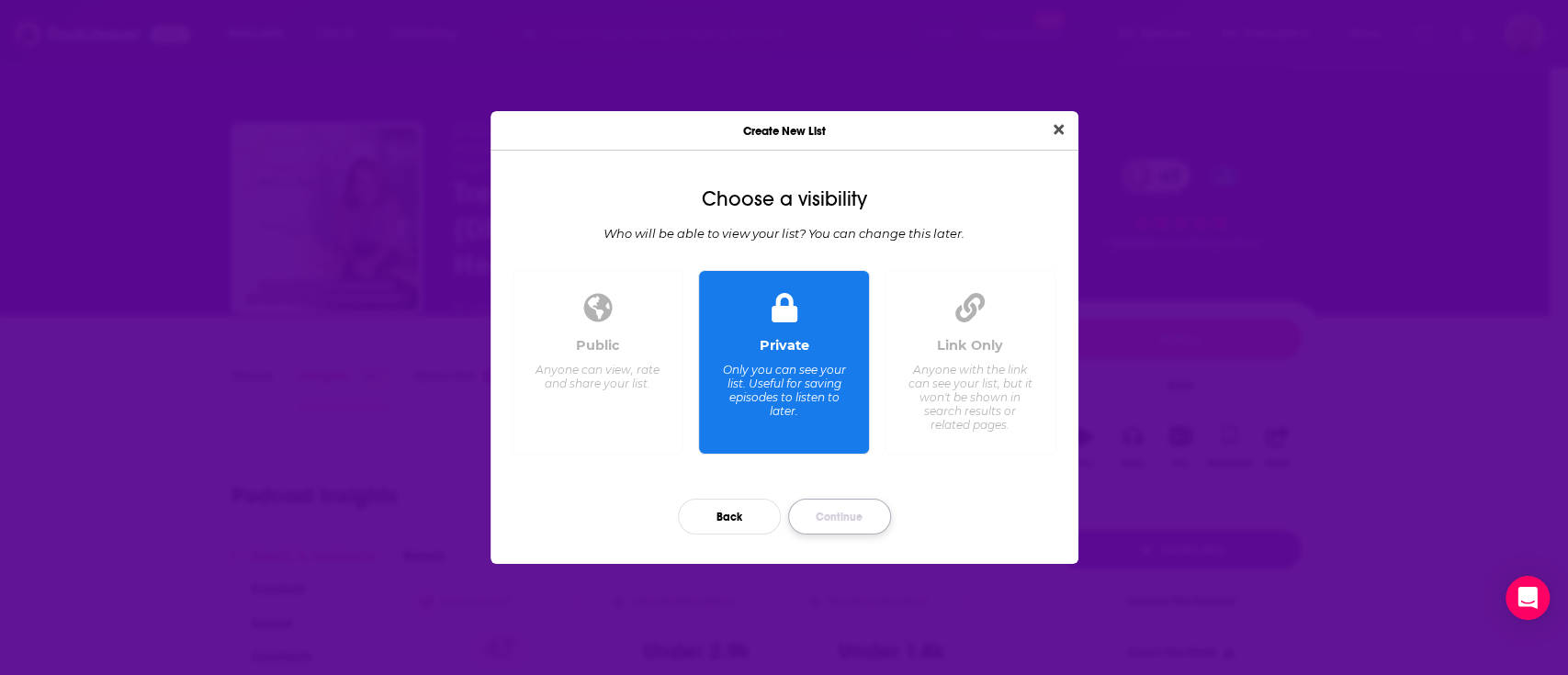
click at [875, 510] on button "Continue" at bounding box center [839, 516] width 103 height 36
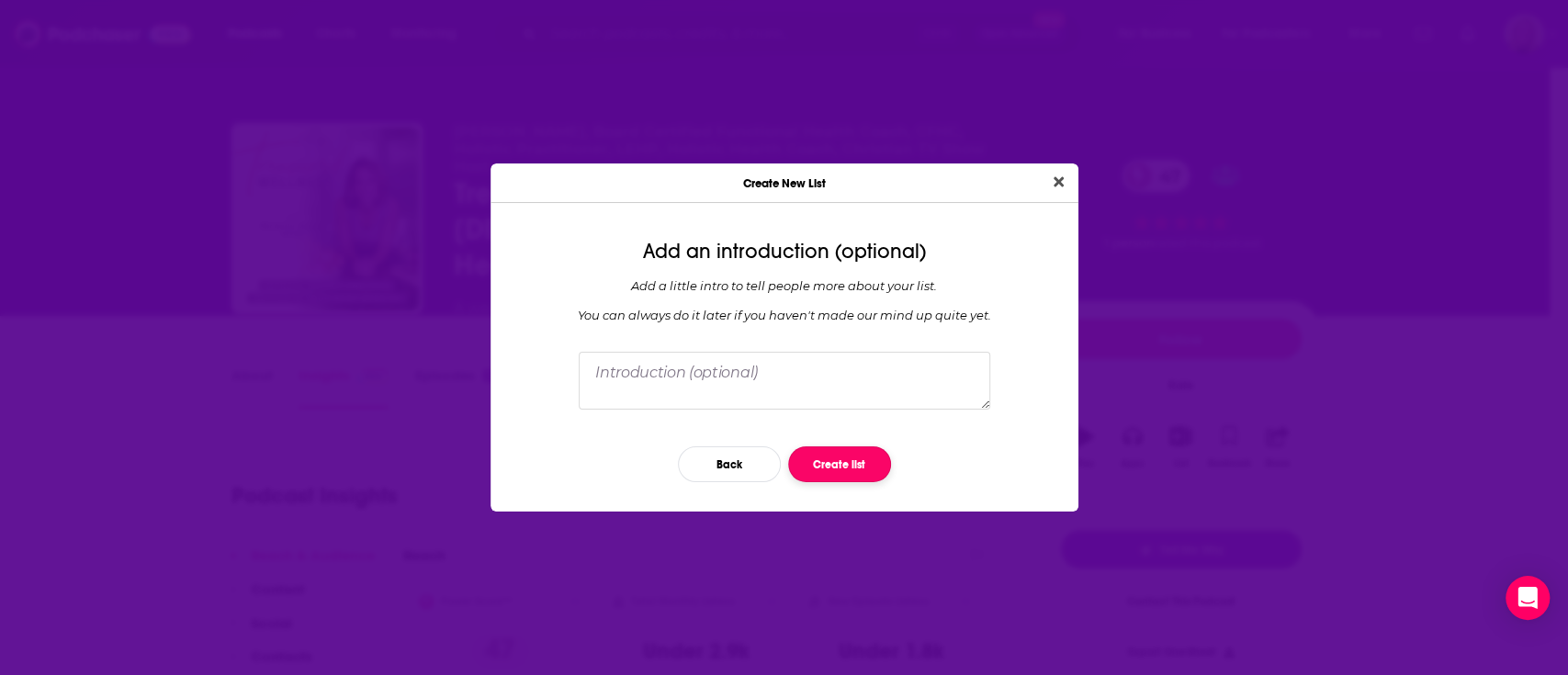
click at [838, 464] on button "Create list" at bounding box center [839, 464] width 103 height 36
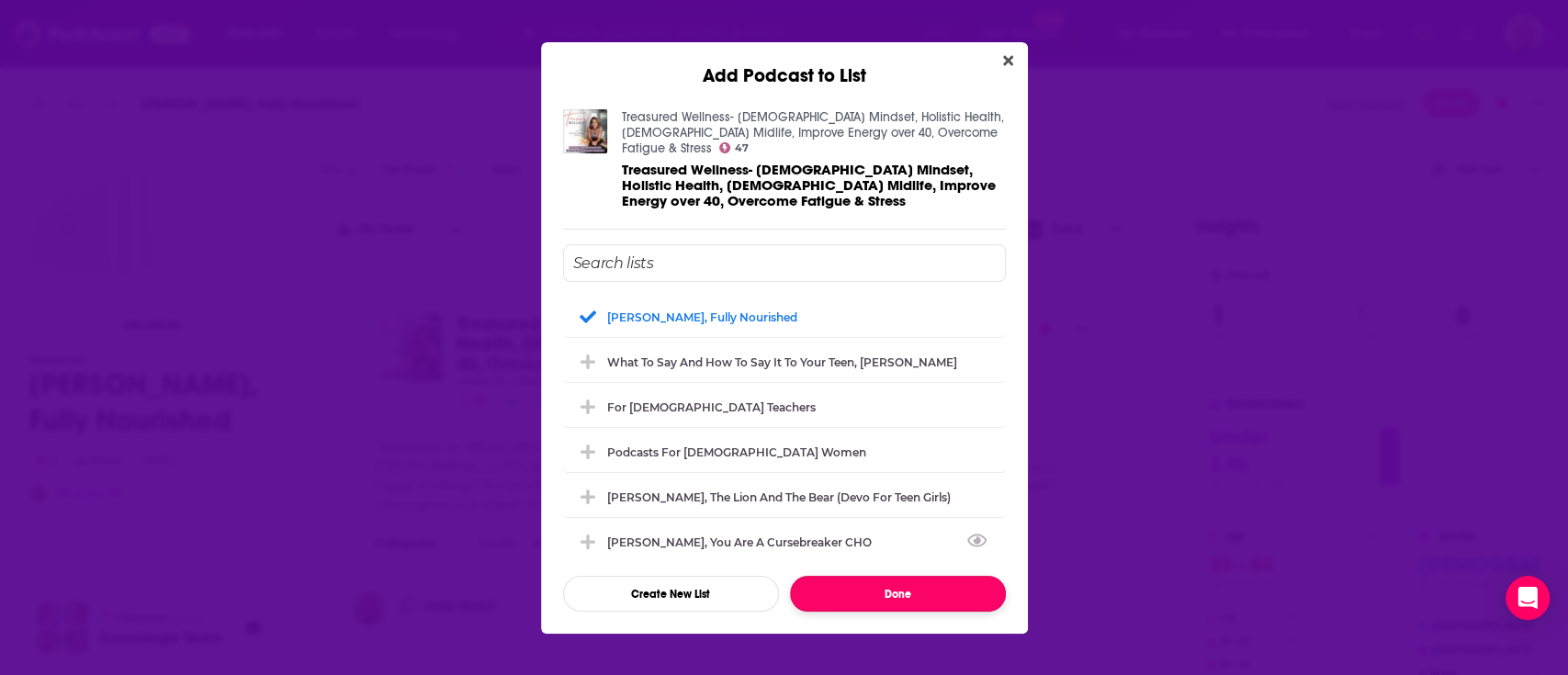
click at [866, 579] on button "Done" at bounding box center [898, 593] width 215 height 36
